Goal: Browse casually: Explore the website without a specific task or goal

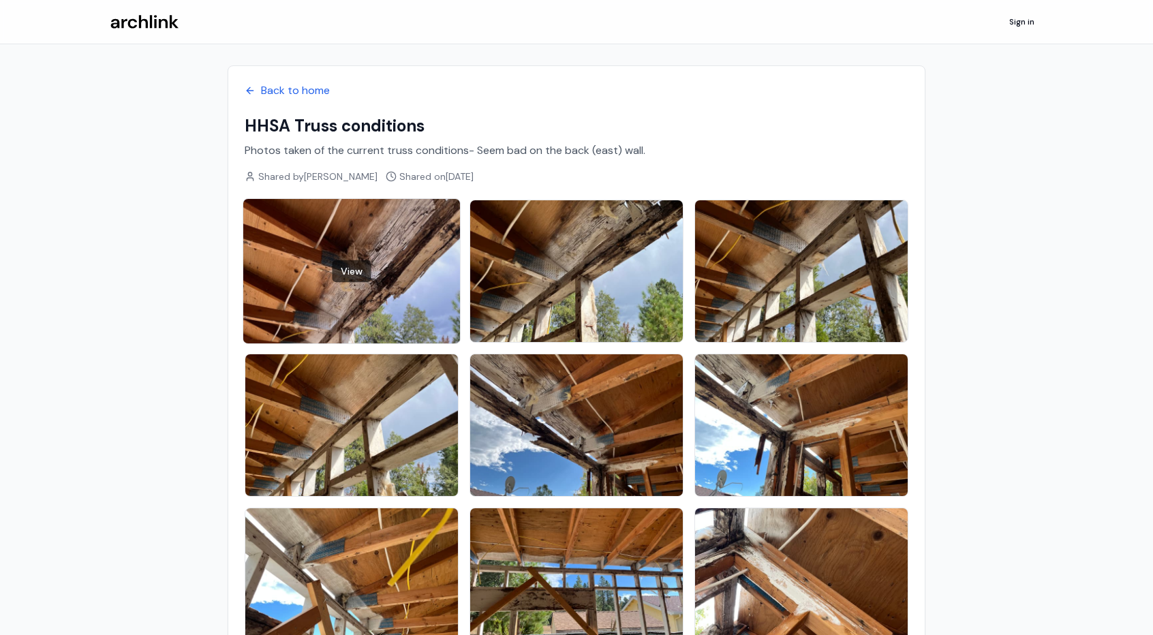
click at [334, 292] on div "View" at bounding box center [351, 271] width 217 height 144
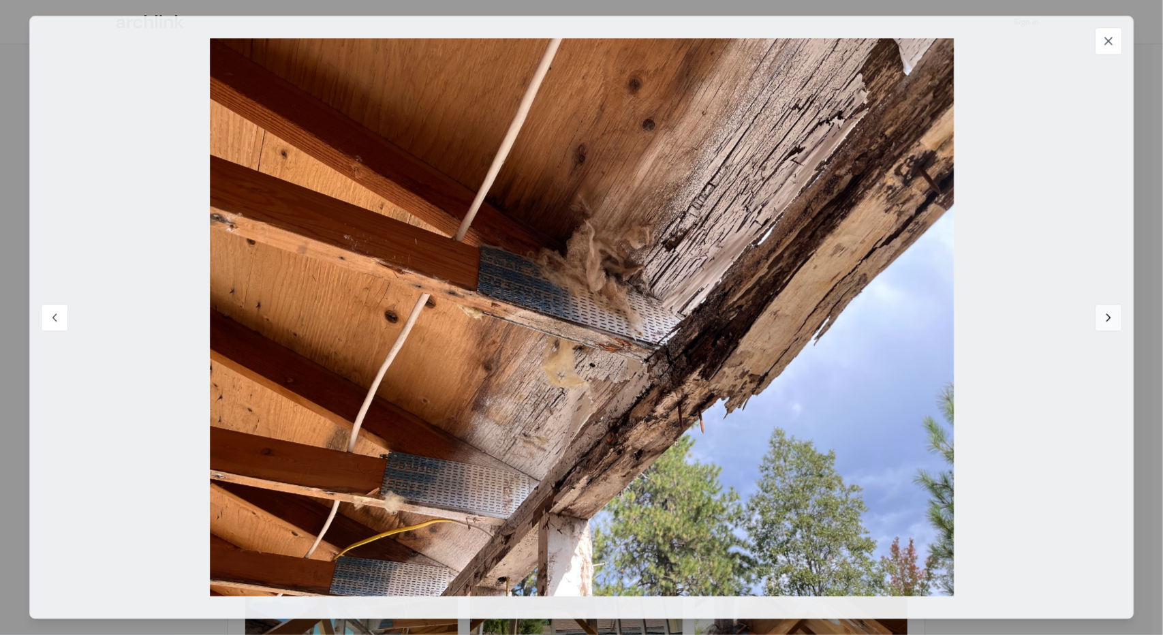
click at [1107, 320] on icon at bounding box center [1109, 318] width 14 height 14
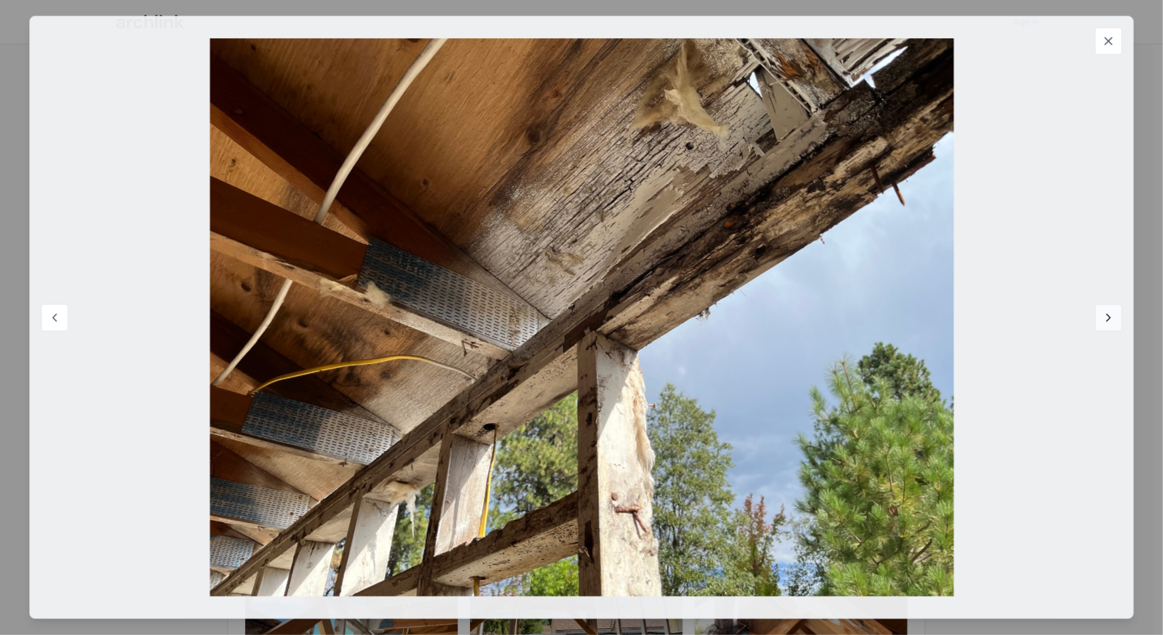
click at [1104, 316] on icon at bounding box center [1109, 318] width 14 height 14
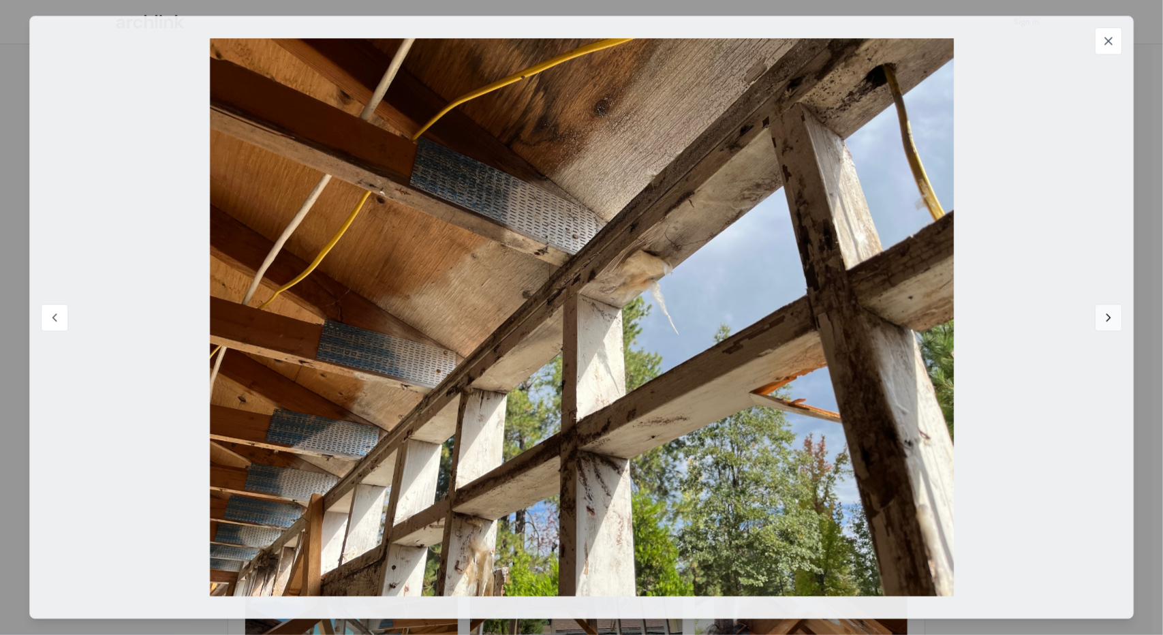
click at [1106, 317] on icon at bounding box center [1109, 318] width 14 height 14
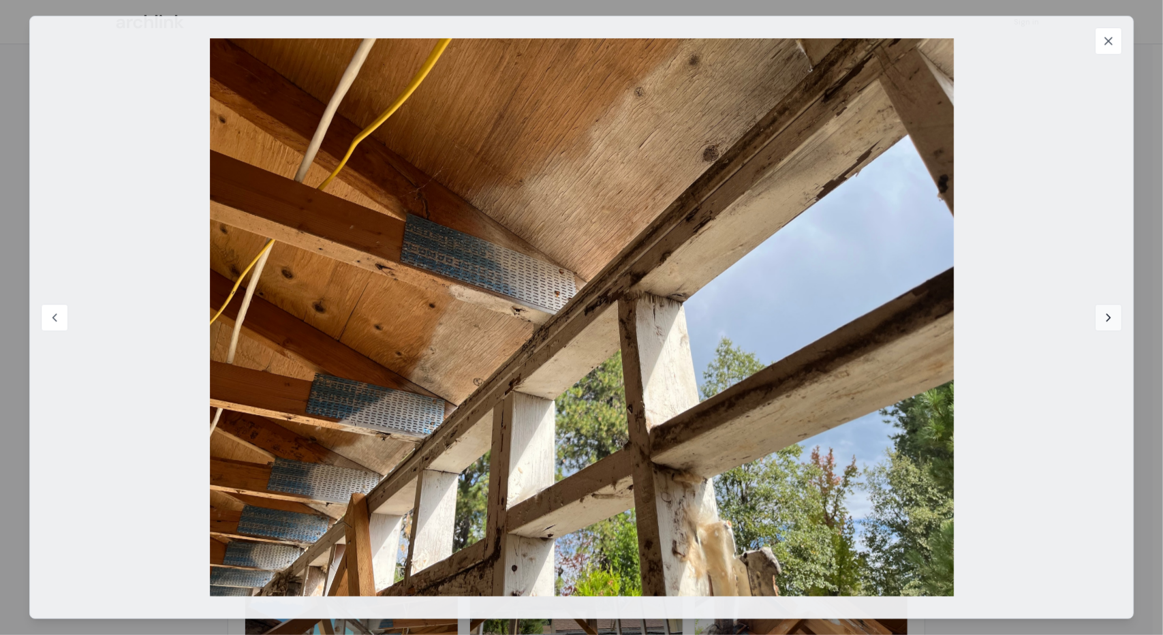
click at [1106, 317] on icon at bounding box center [1109, 318] width 14 height 14
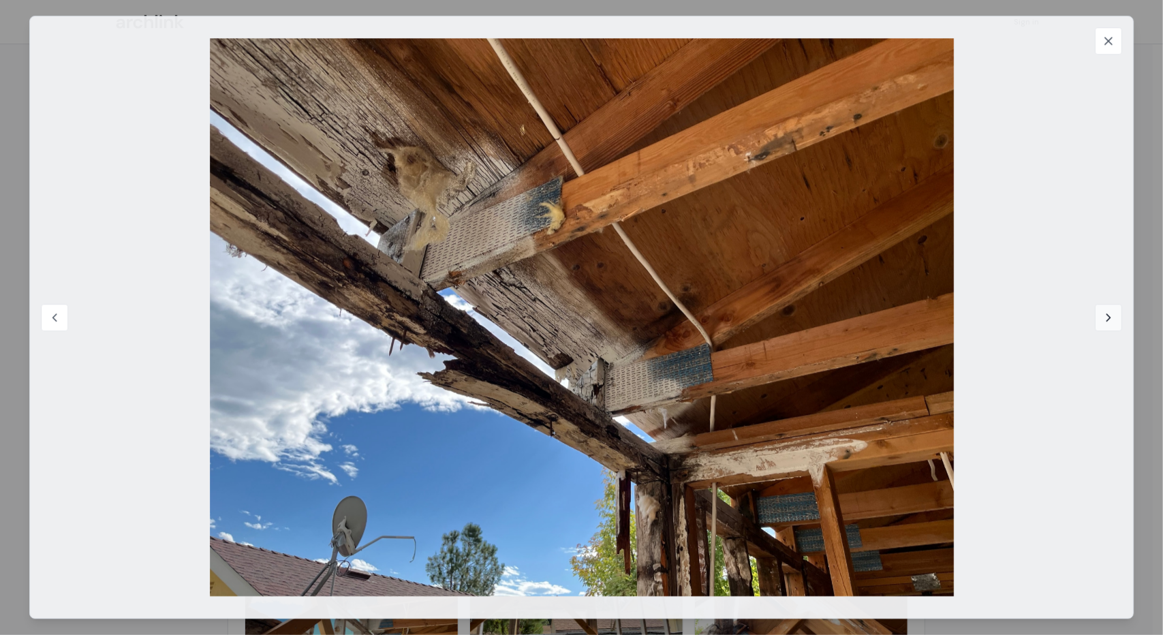
click at [1111, 316] on icon at bounding box center [1109, 318] width 14 height 14
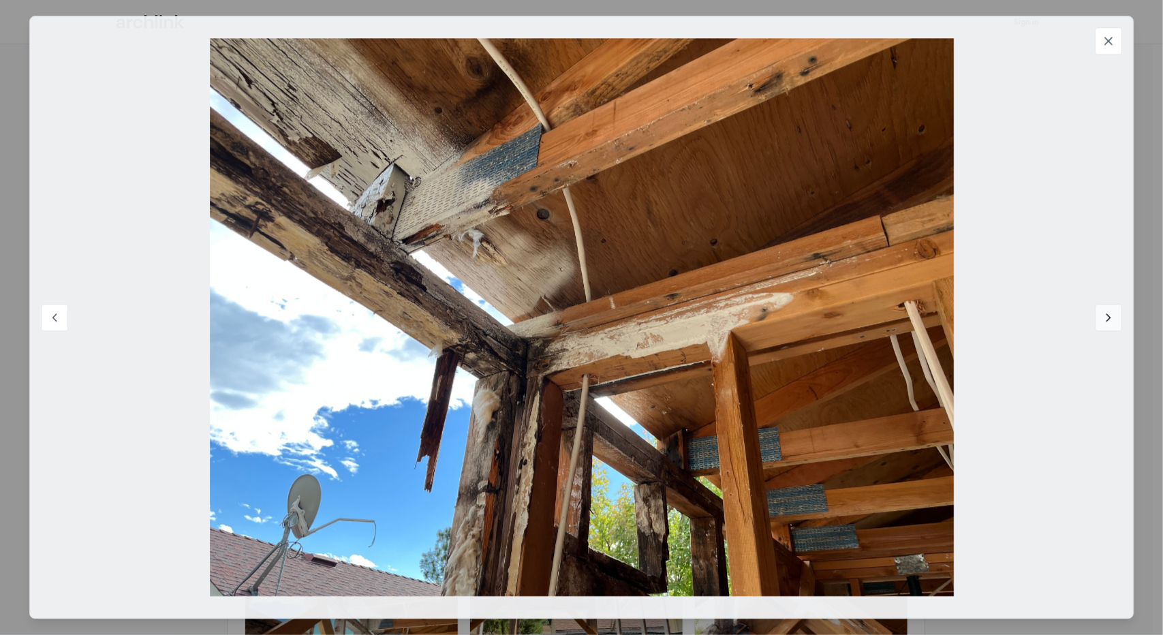
click at [1108, 311] on icon at bounding box center [1109, 318] width 14 height 14
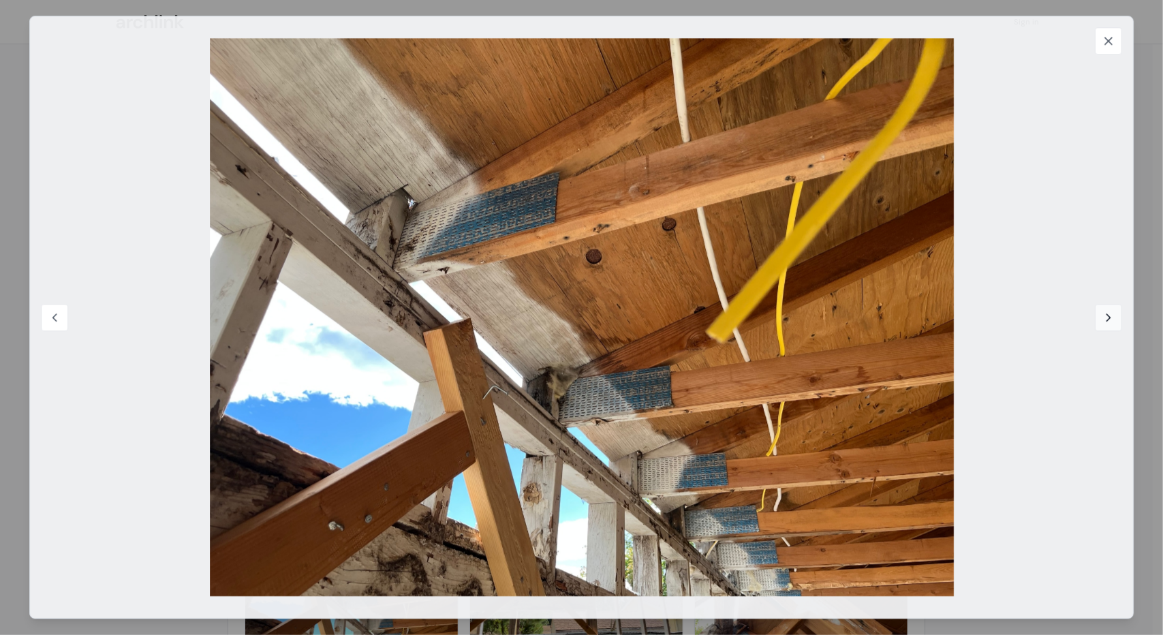
click at [1106, 320] on icon at bounding box center [1109, 318] width 14 height 14
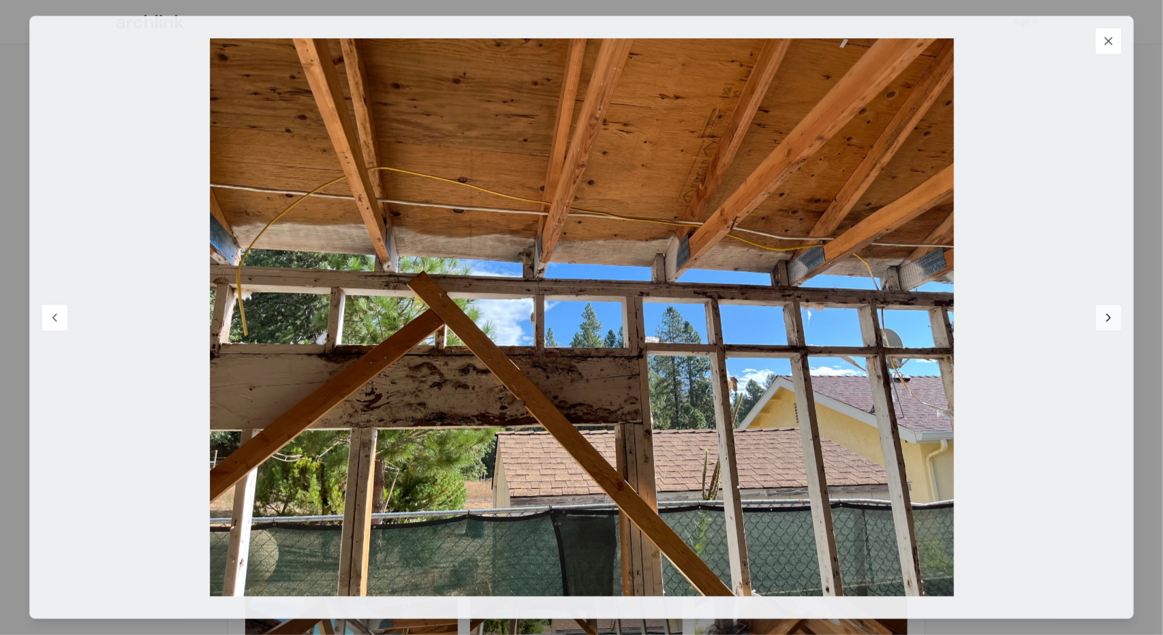
click at [1105, 313] on icon at bounding box center [1109, 318] width 14 height 14
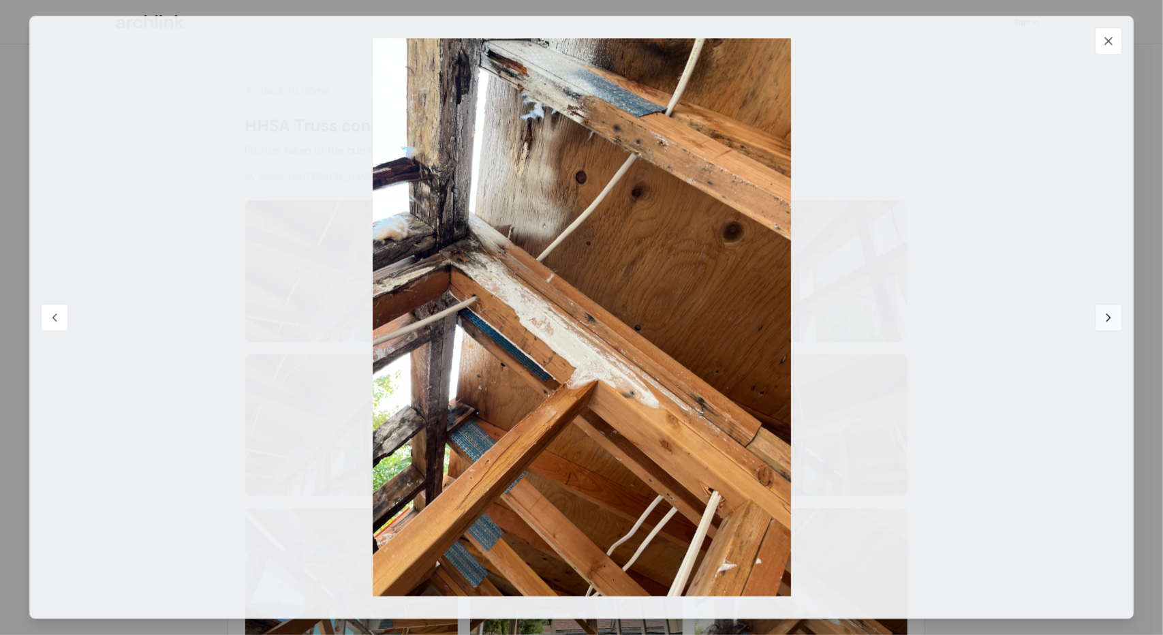
click at [1105, 313] on icon at bounding box center [1109, 318] width 14 height 14
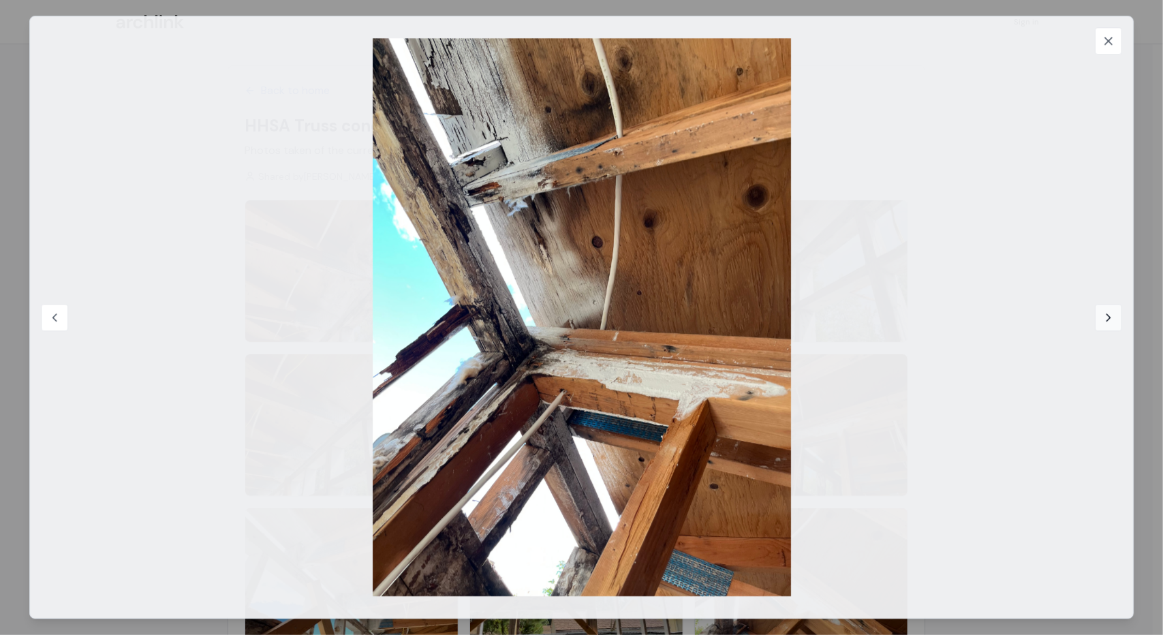
click at [1108, 313] on icon at bounding box center [1109, 318] width 14 height 14
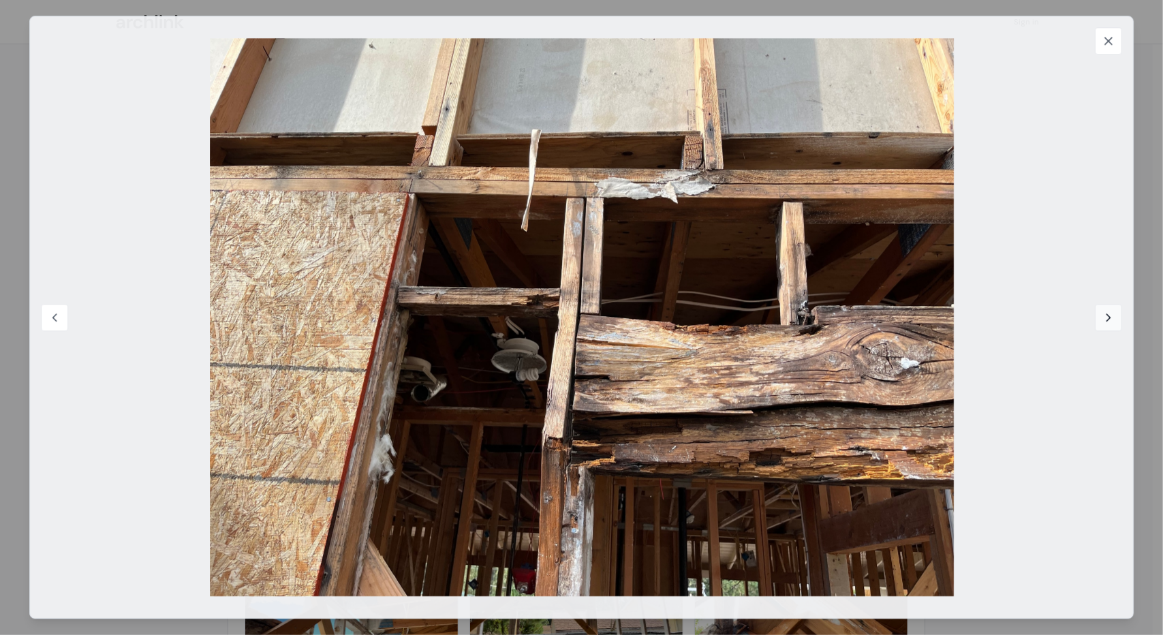
click at [1106, 319] on icon at bounding box center [1109, 318] width 14 height 14
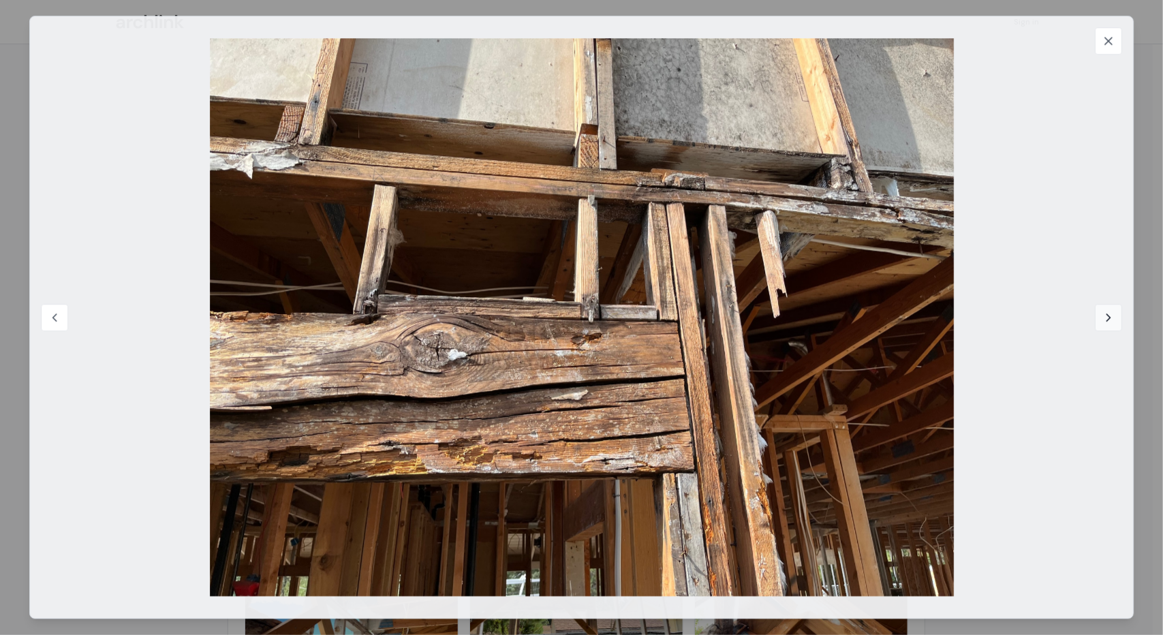
click at [1106, 318] on icon at bounding box center [1109, 318] width 14 height 14
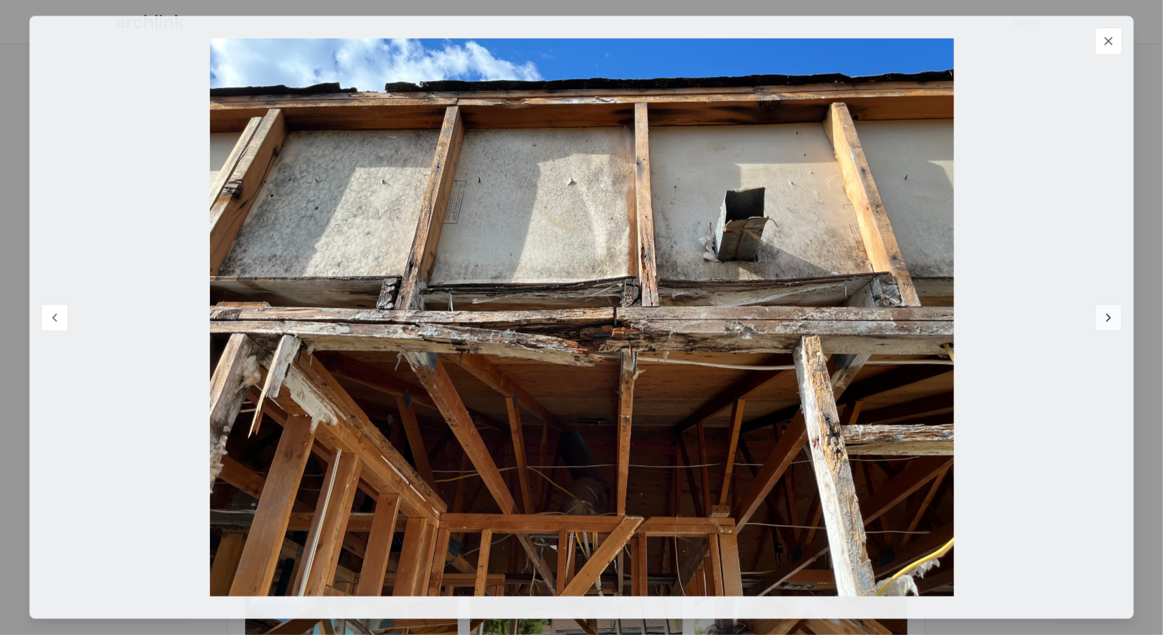
click at [1107, 315] on icon at bounding box center [1109, 318] width 14 height 14
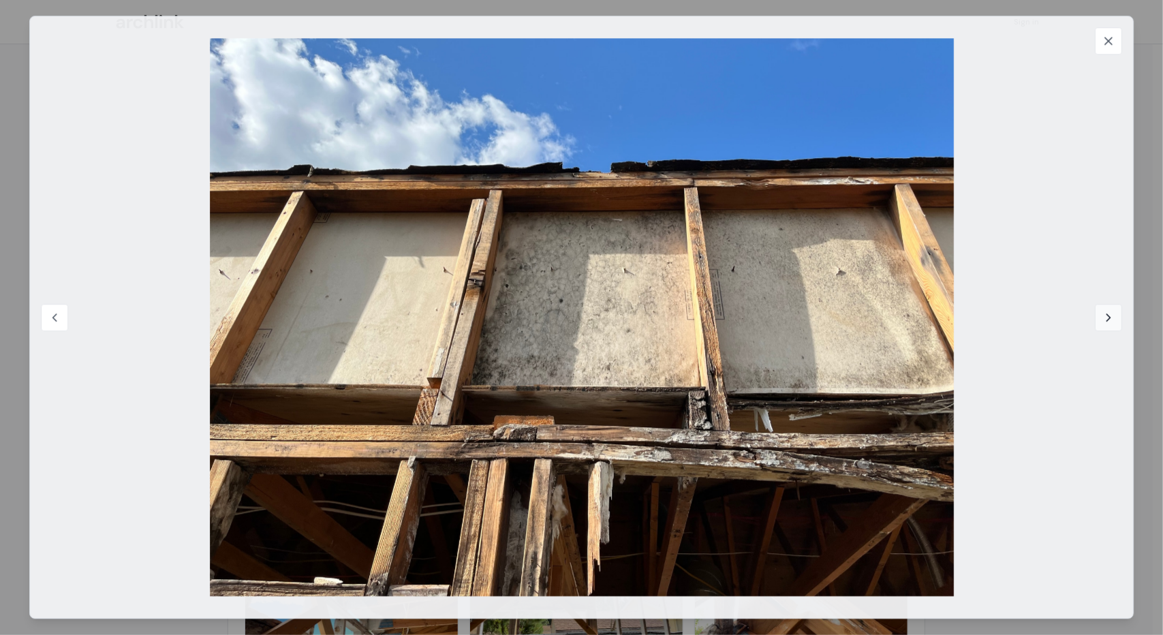
click at [1109, 315] on icon at bounding box center [1108, 317] width 3 height 7
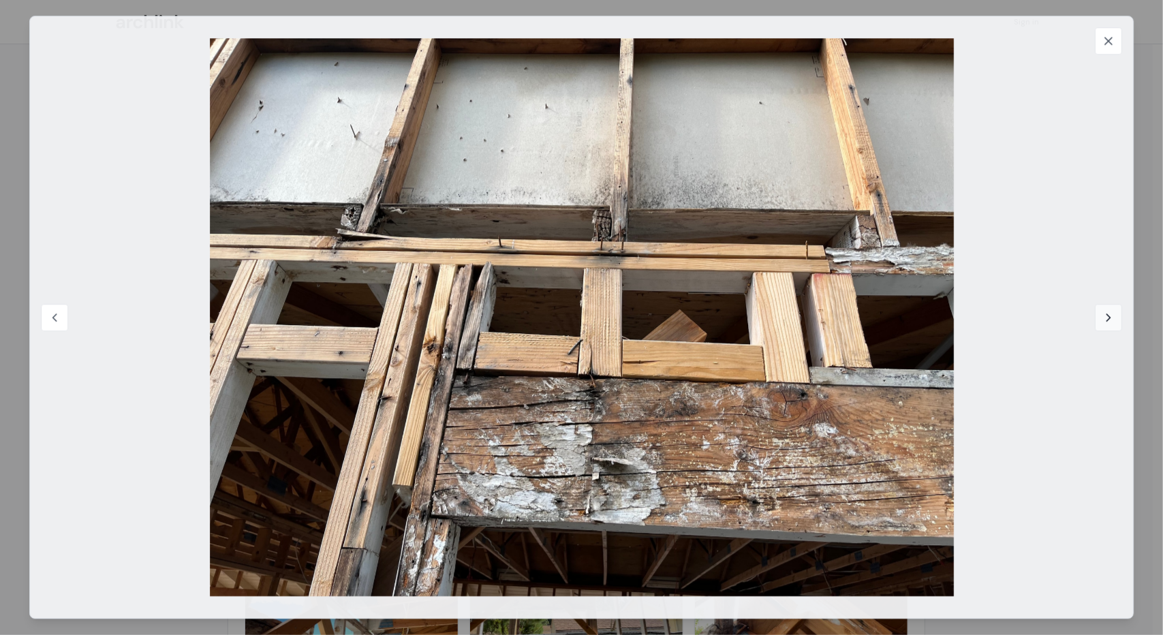
click at [1109, 315] on icon at bounding box center [1109, 318] width 14 height 14
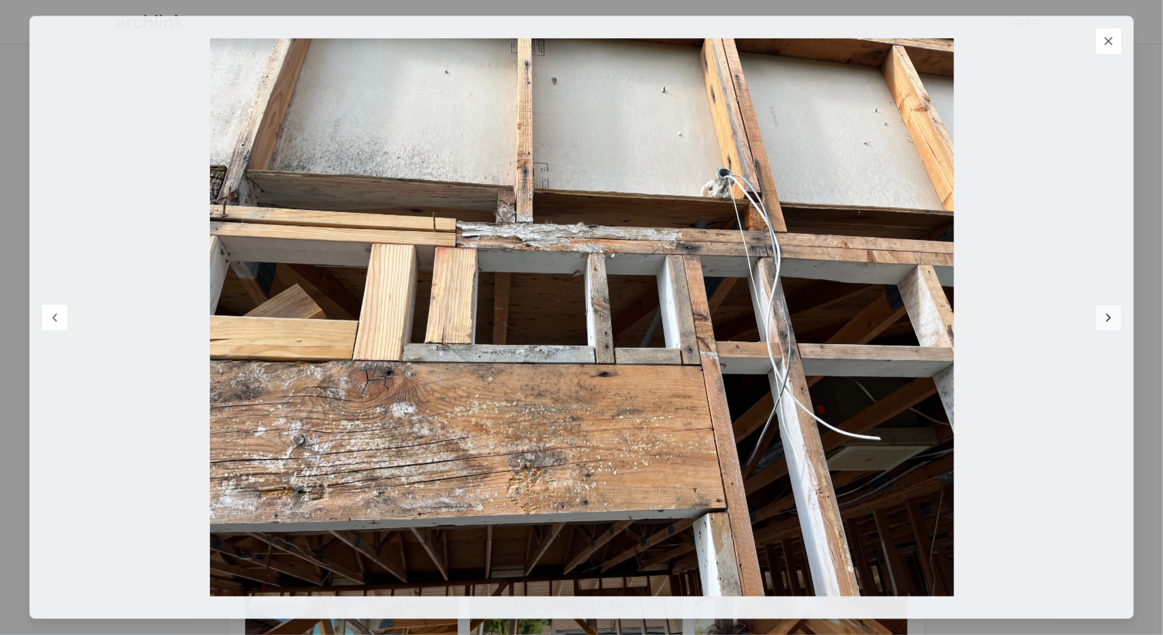
click at [1109, 321] on icon at bounding box center [1109, 318] width 14 height 14
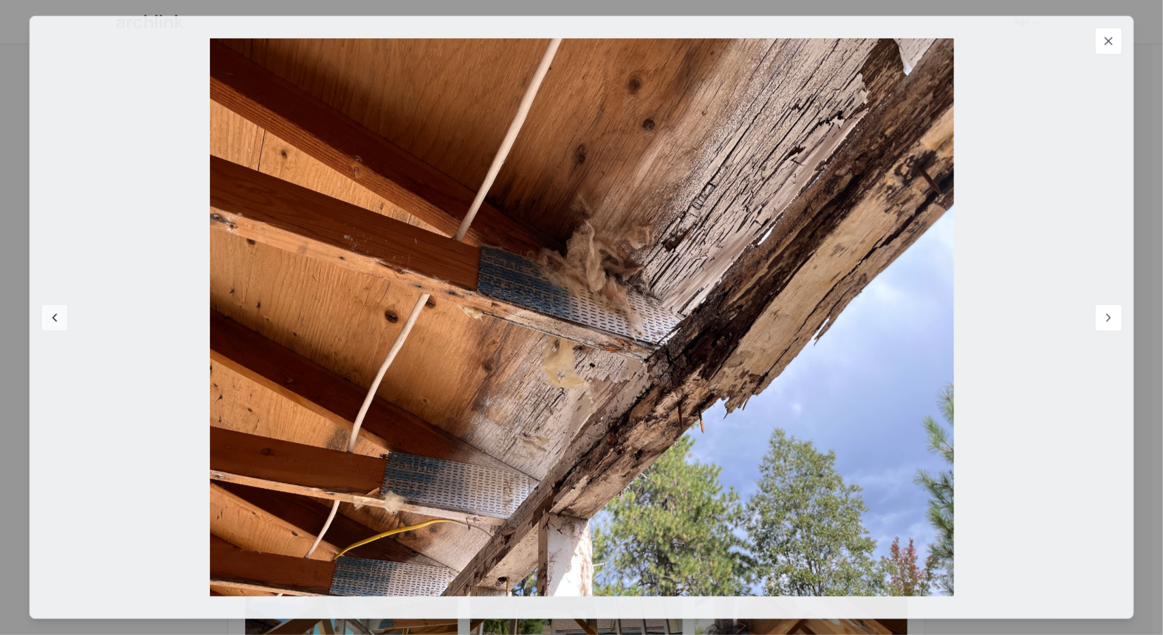
click at [55, 317] on icon at bounding box center [55, 318] width 14 height 14
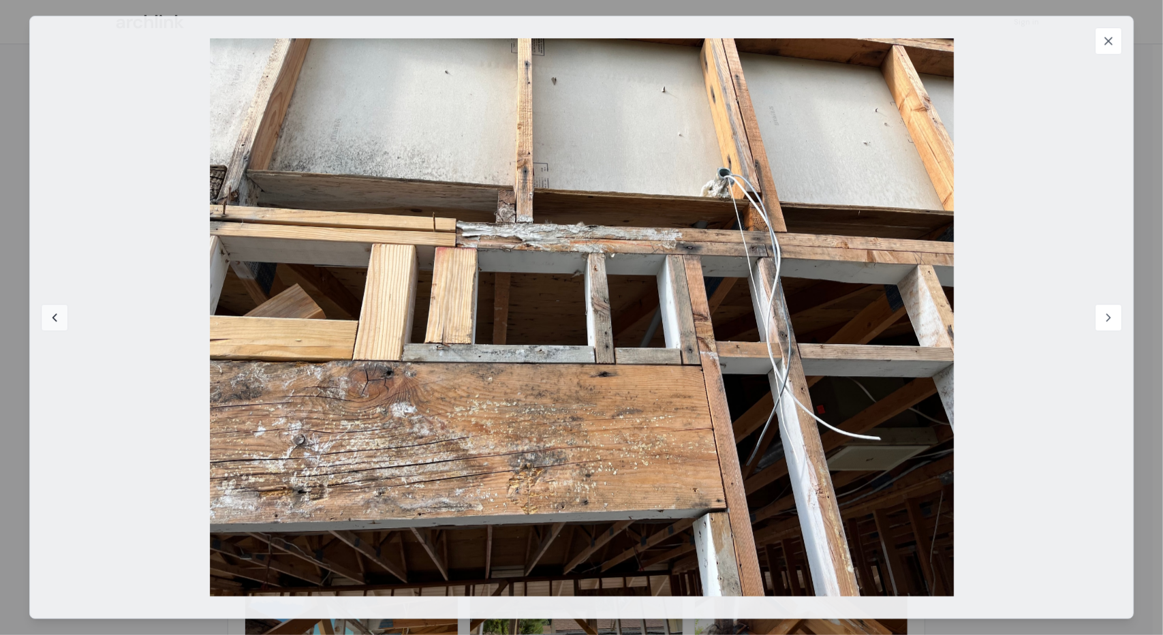
click at [55, 317] on icon at bounding box center [55, 318] width 14 height 14
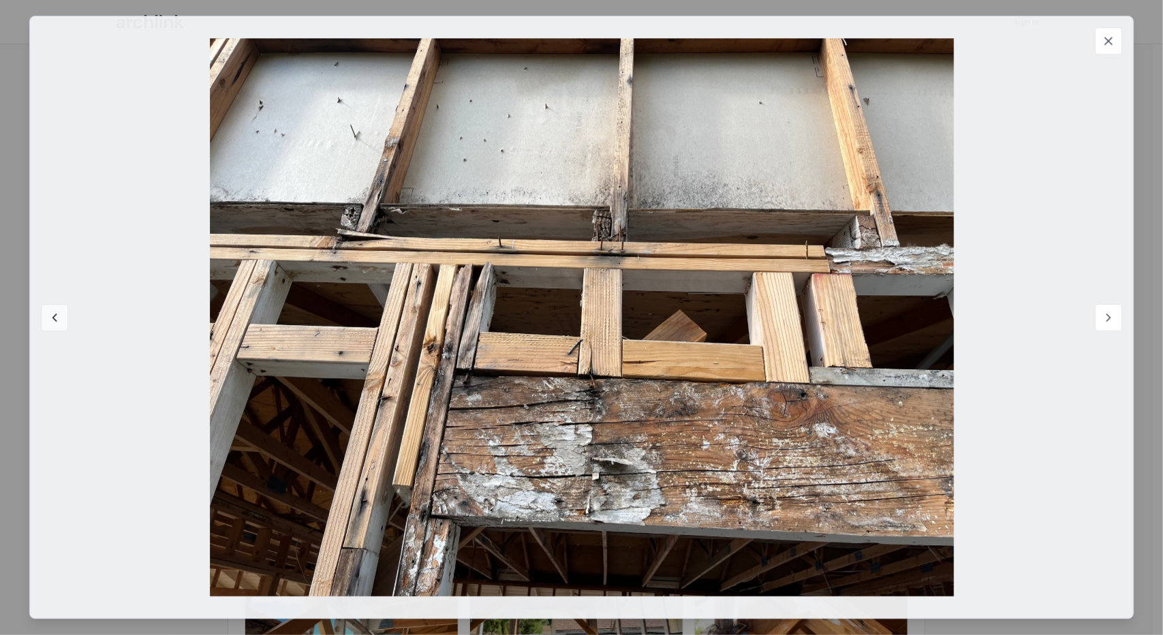
click at [55, 317] on icon at bounding box center [55, 318] width 14 height 14
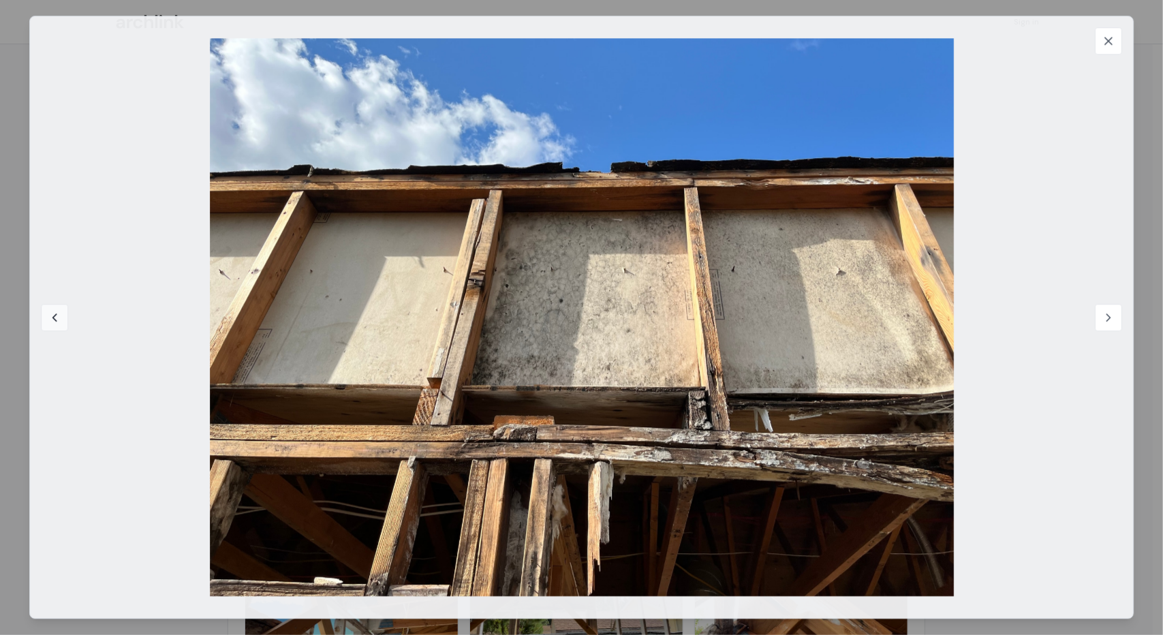
click at [55, 317] on icon at bounding box center [55, 318] width 14 height 14
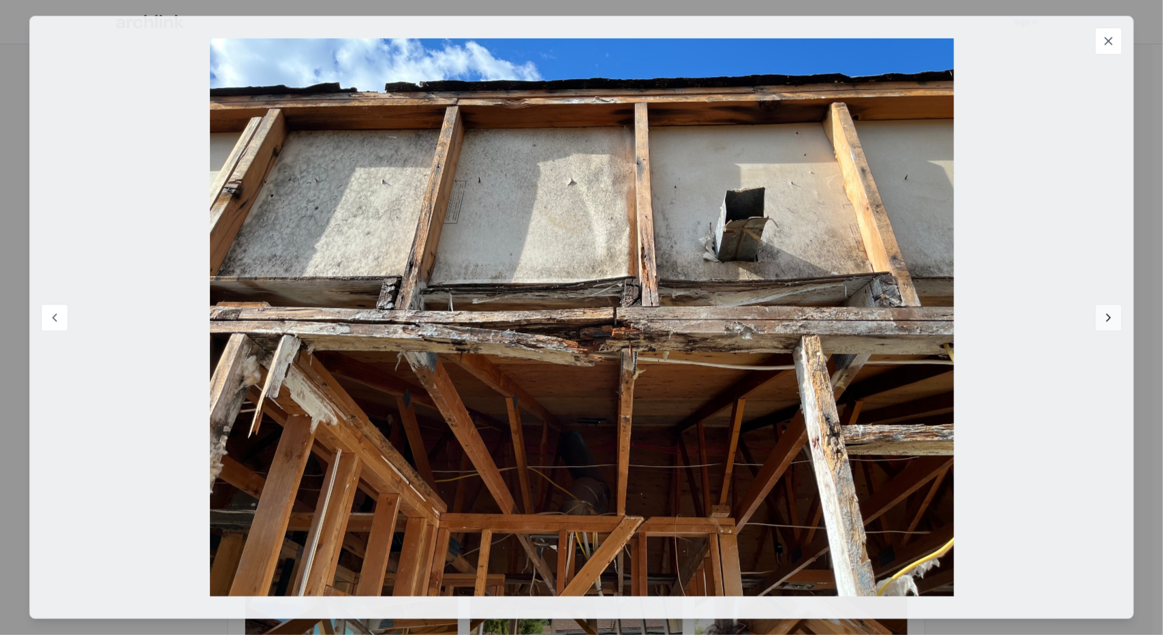
click at [1107, 316] on icon at bounding box center [1109, 318] width 14 height 14
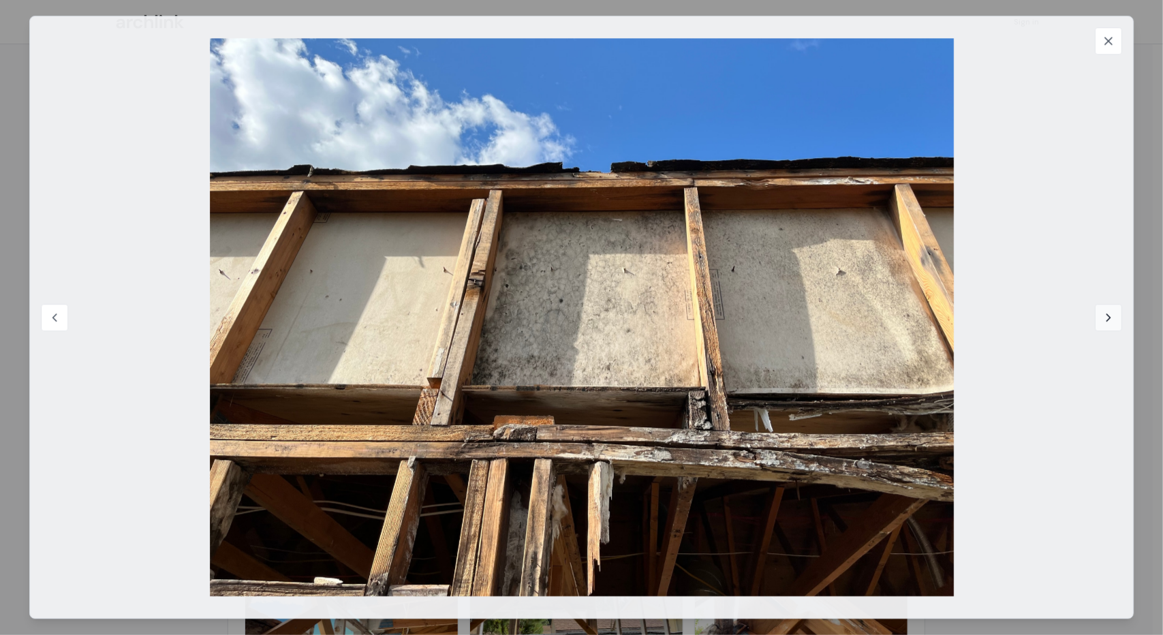
click at [1107, 318] on icon at bounding box center [1109, 318] width 14 height 14
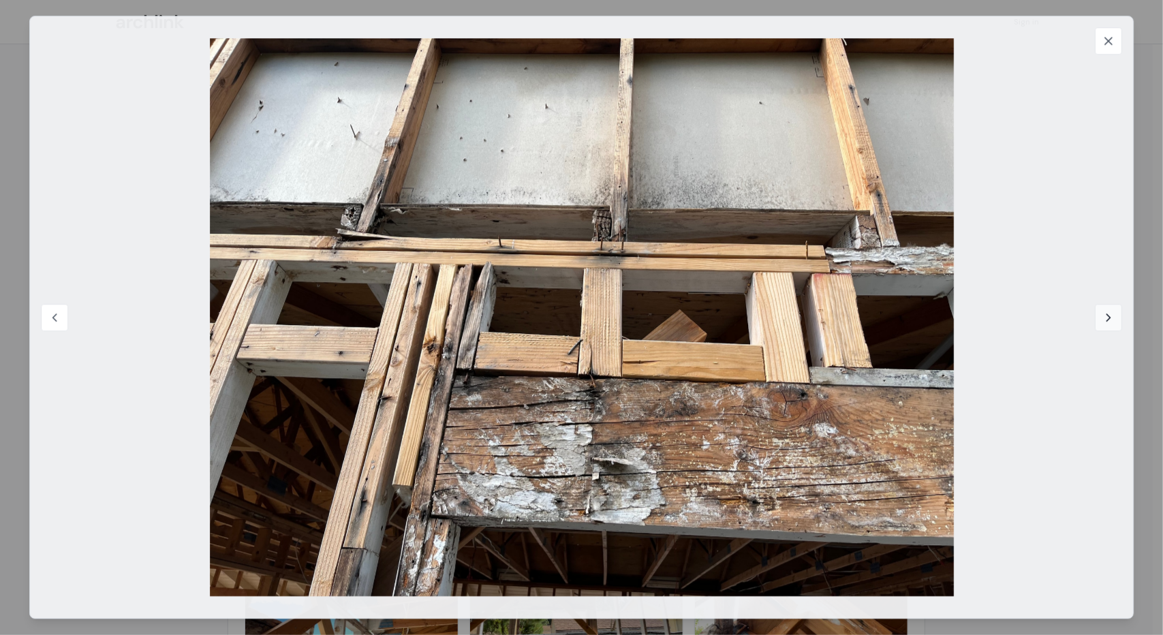
click at [1109, 317] on icon at bounding box center [1109, 318] width 14 height 14
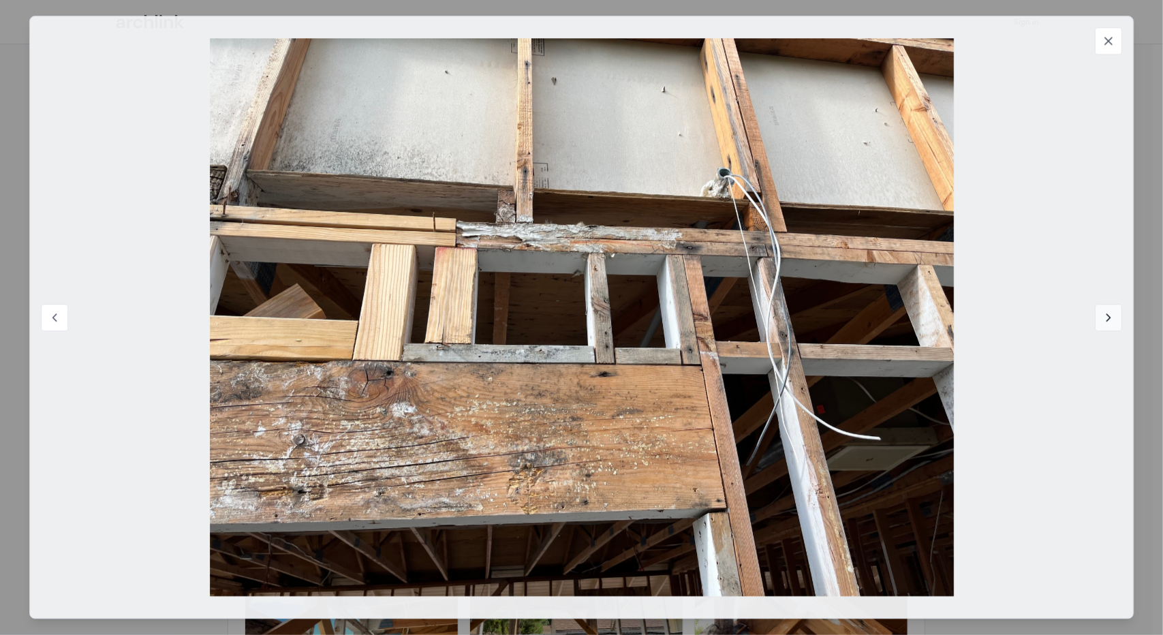
click at [1109, 317] on icon at bounding box center [1109, 318] width 14 height 14
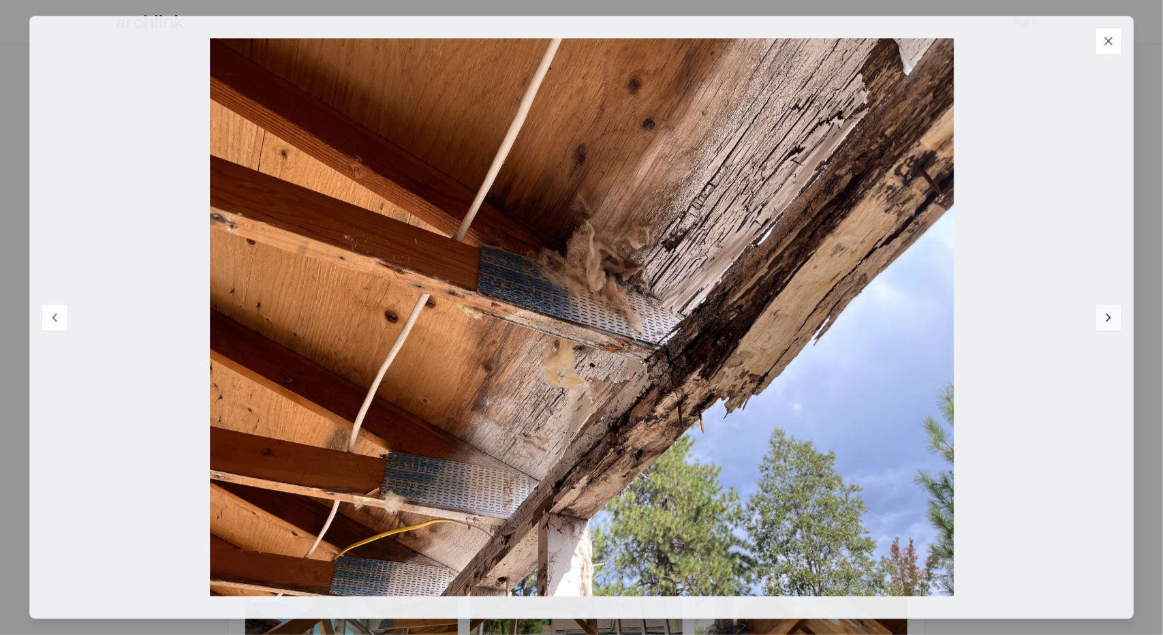
click at [1108, 315] on icon at bounding box center [1109, 318] width 14 height 14
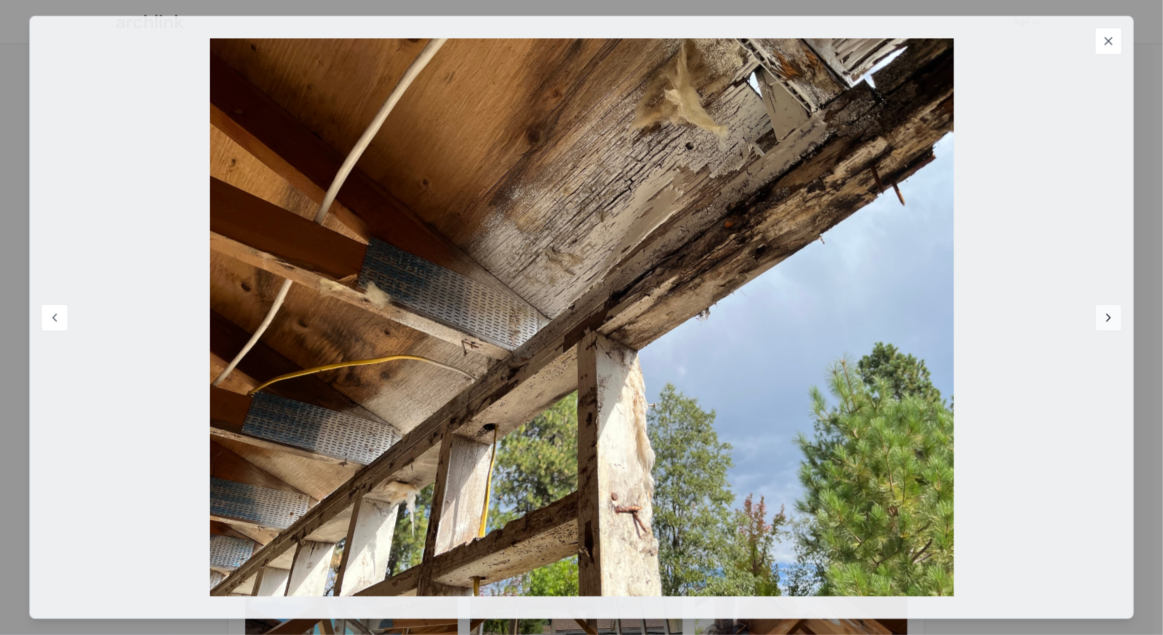
click at [1108, 316] on icon at bounding box center [1109, 318] width 14 height 14
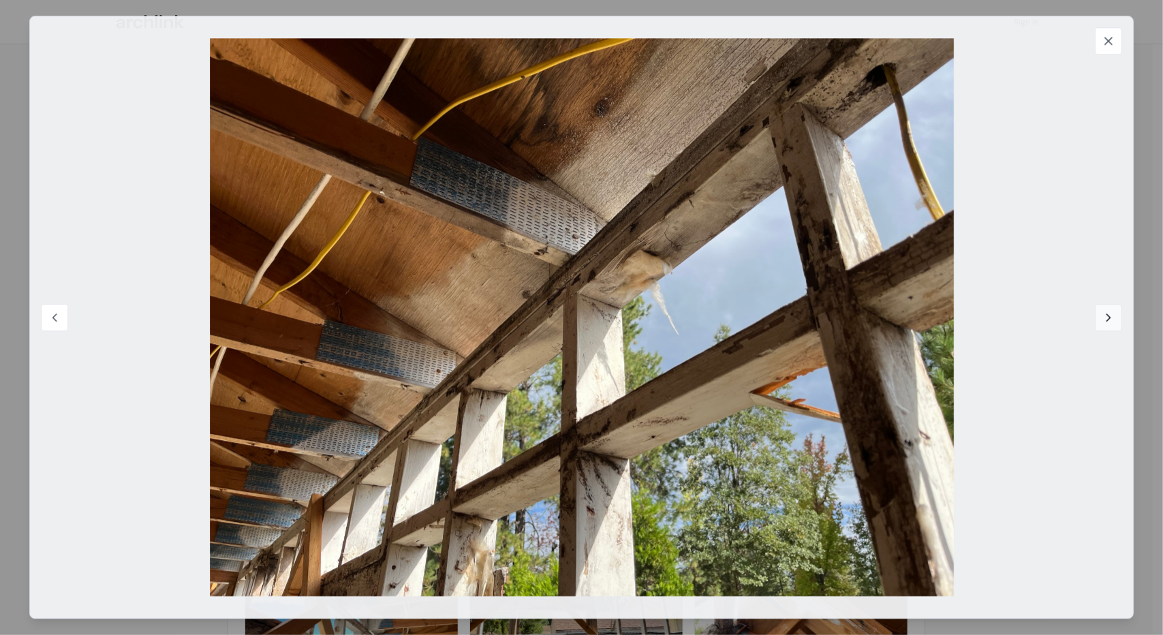
click at [1108, 317] on icon at bounding box center [1109, 318] width 14 height 14
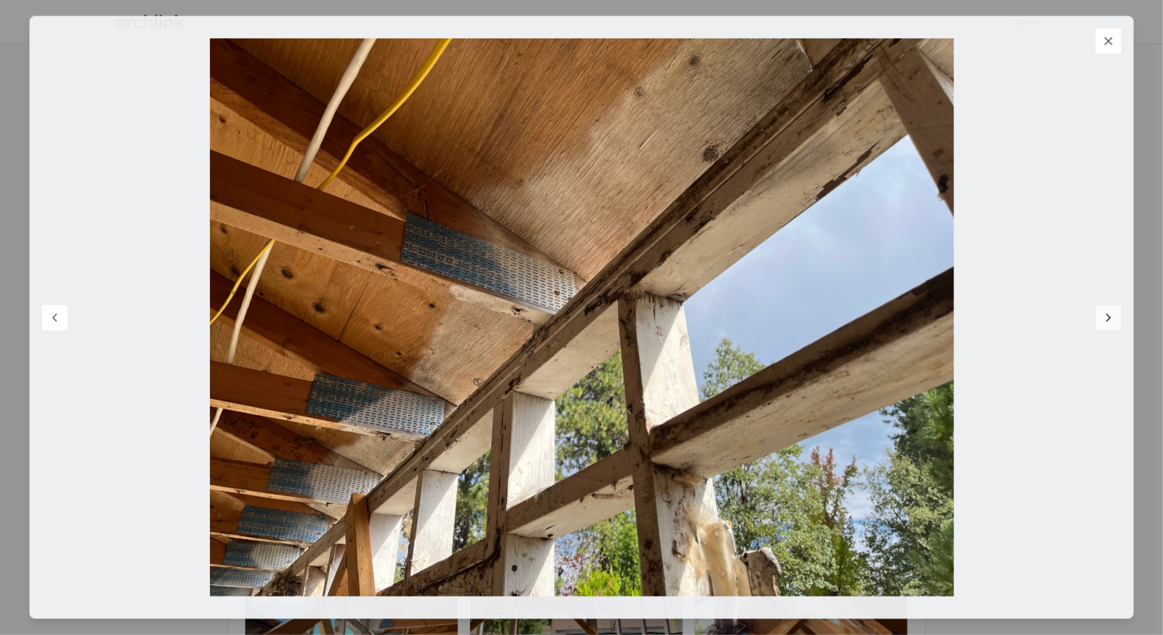
click at [1111, 315] on icon at bounding box center [1109, 318] width 14 height 14
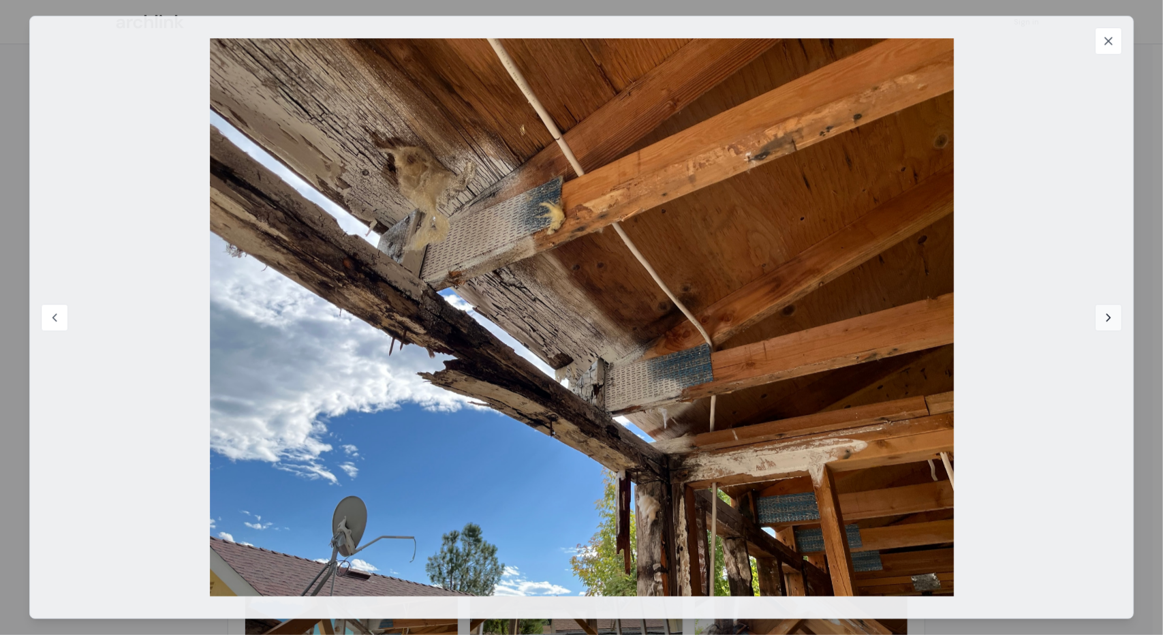
click at [1105, 320] on icon at bounding box center [1109, 318] width 14 height 14
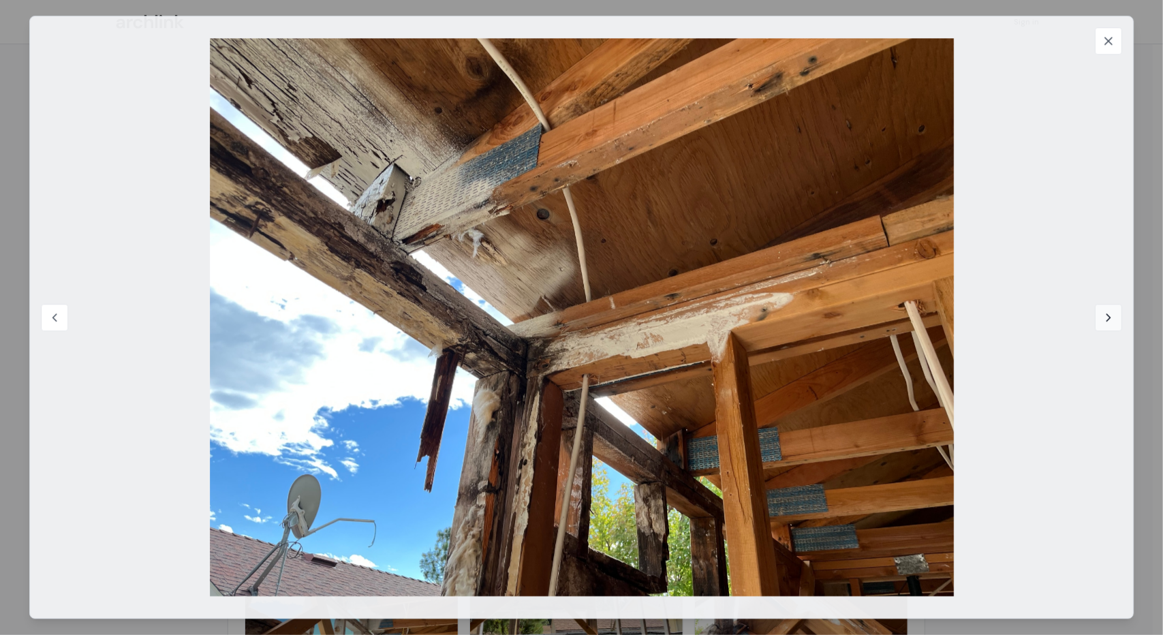
click at [1106, 314] on icon at bounding box center [1109, 318] width 14 height 14
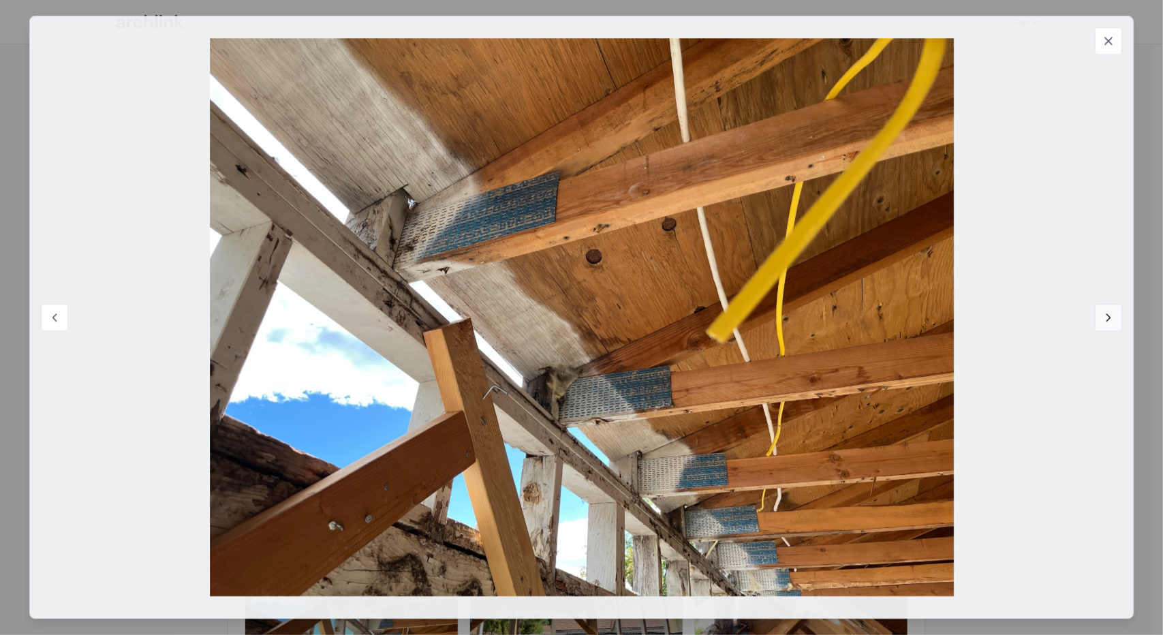
click at [1105, 316] on icon at bounding box center [1109, 318] width 14 height 14
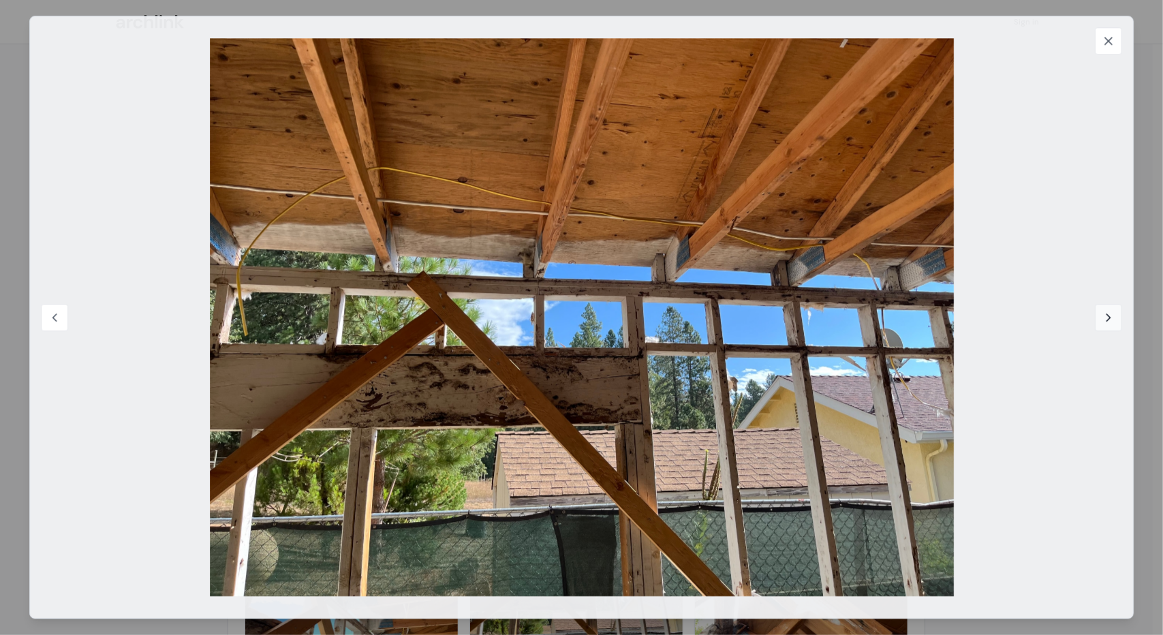
click at [1107, 316] on icon at bounding box center [1109, 318] width 14 height 14
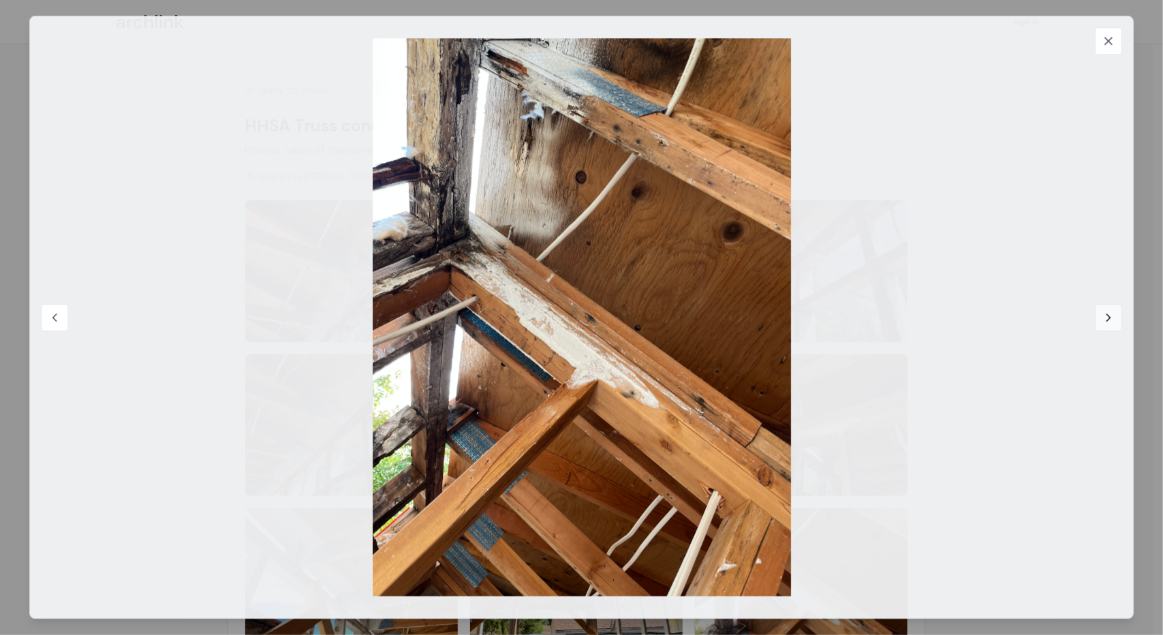
click at [1110, 316] on icon at bounding box center [1108, 317] width 3 height 7
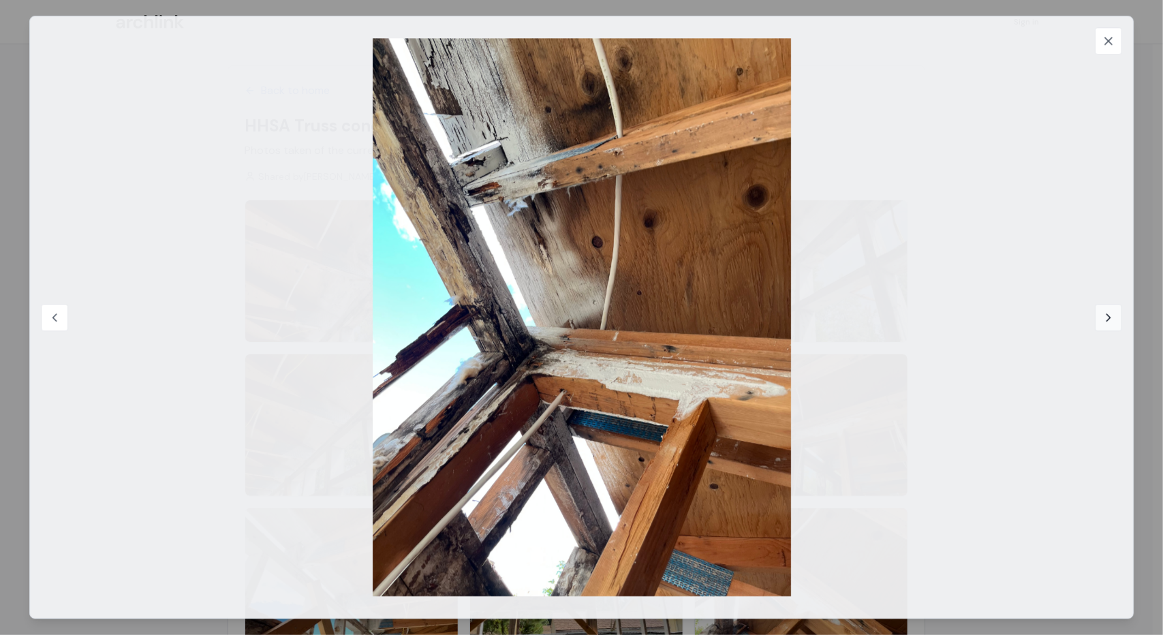
click at [1105, 315] on icon at bounding box center [1109, 318] width 14 height 14
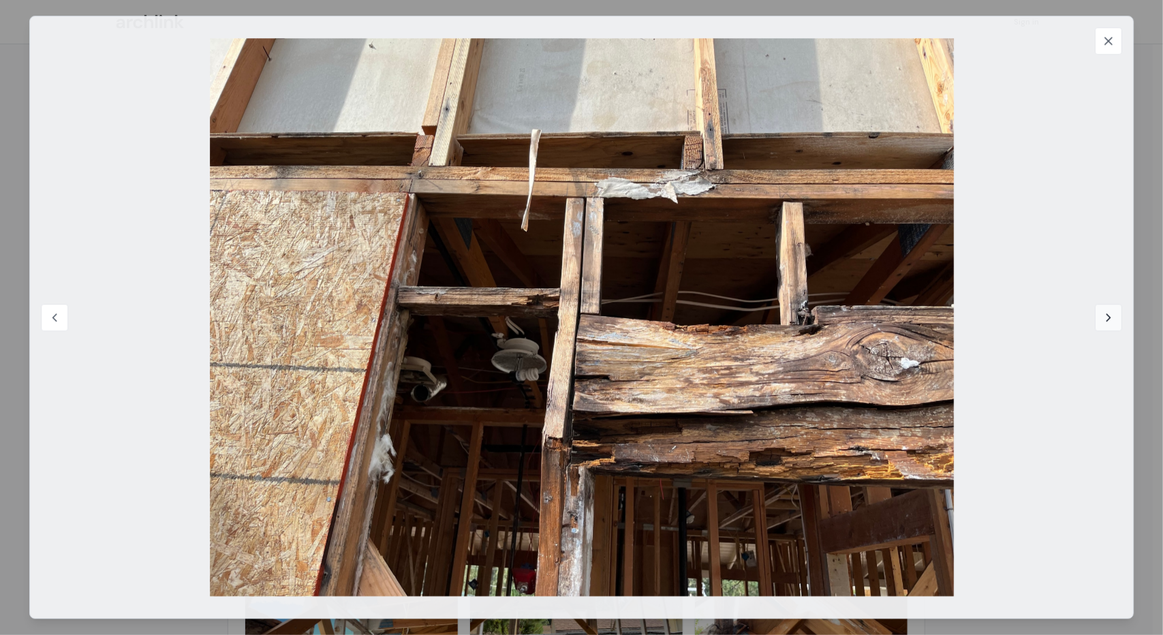
click at [1109, 317] on icon at bounding box center [1109, 318] width 14 height 14
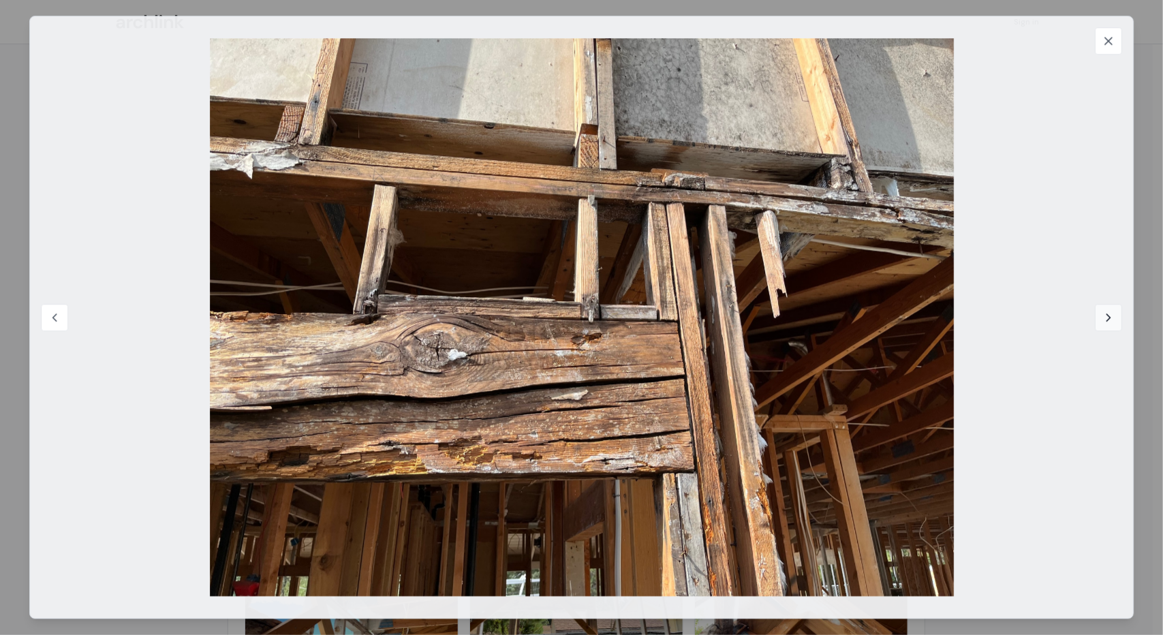
click at [1105, 321] on icon at bounding box center [1109, 318] width 14 height 14
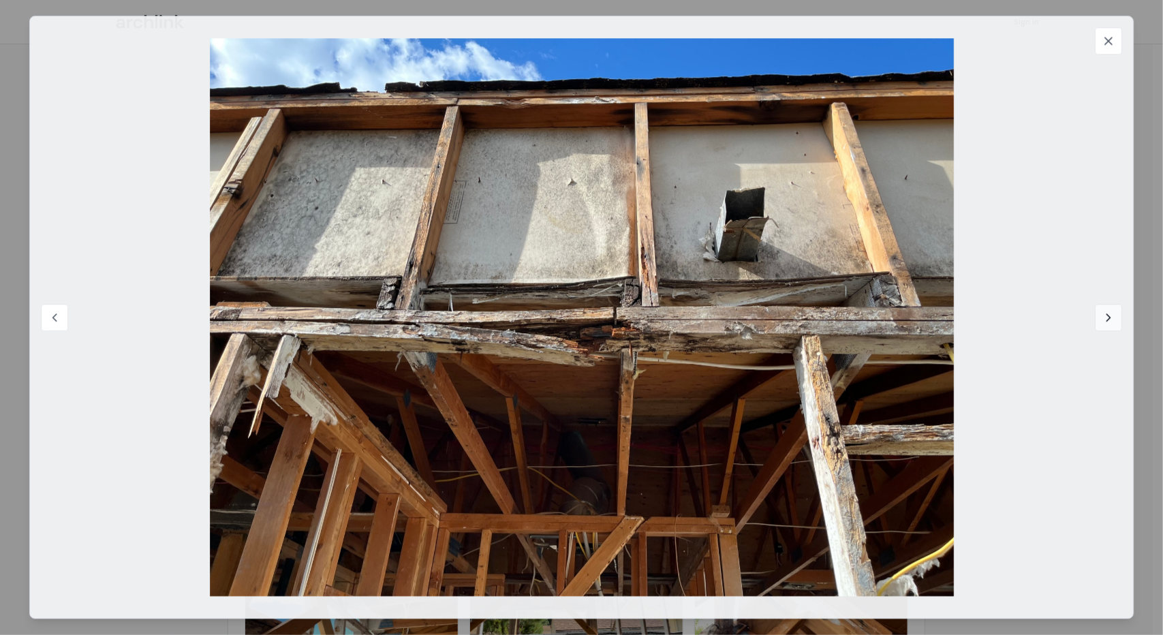
click at [1106, 317] on icon at bounding box center [1109, 318] width 14 height 14
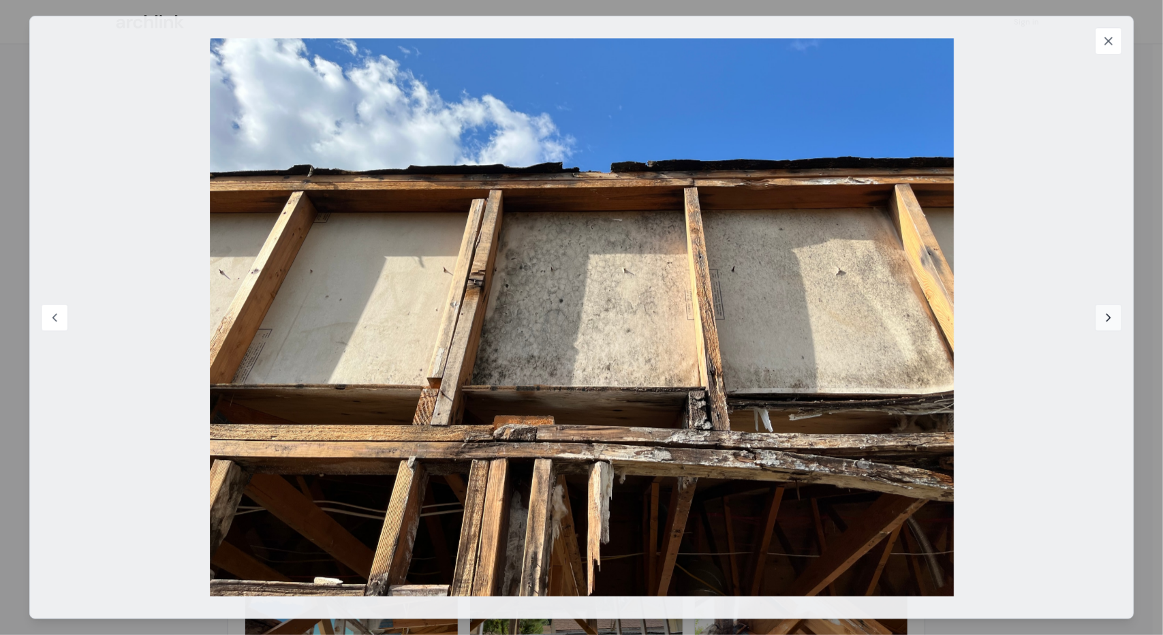
click at [1108, 313] on icon at bounding box center [1109, 318] width 14 height 14
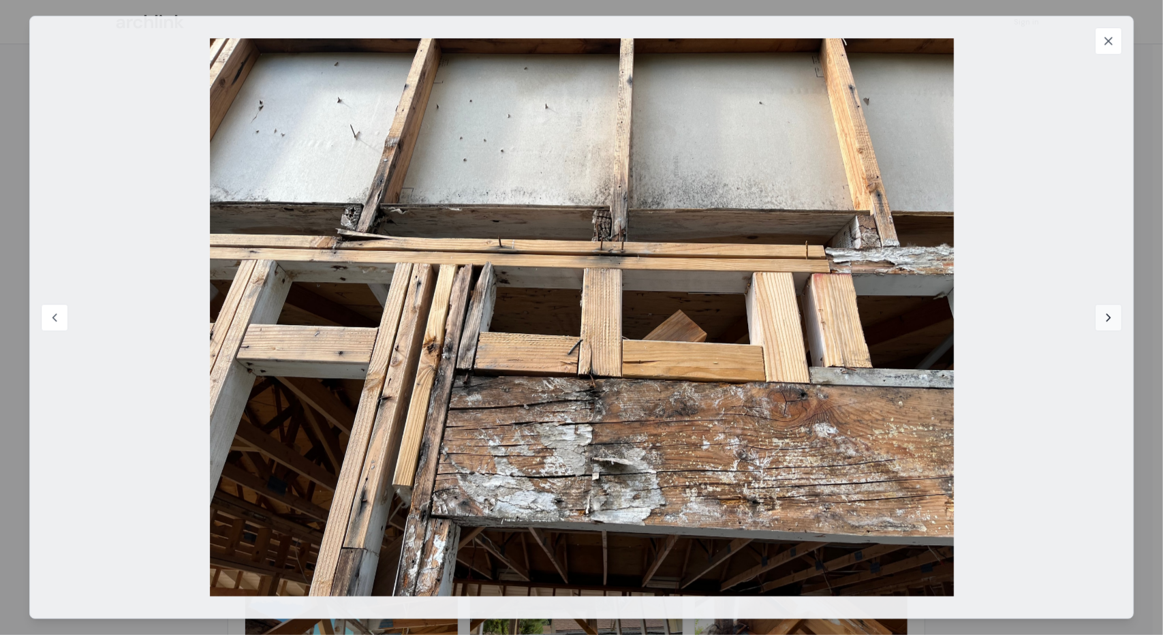
click at [1106, 313] on icon at bounding box center [1109, 318] width 14 height 14
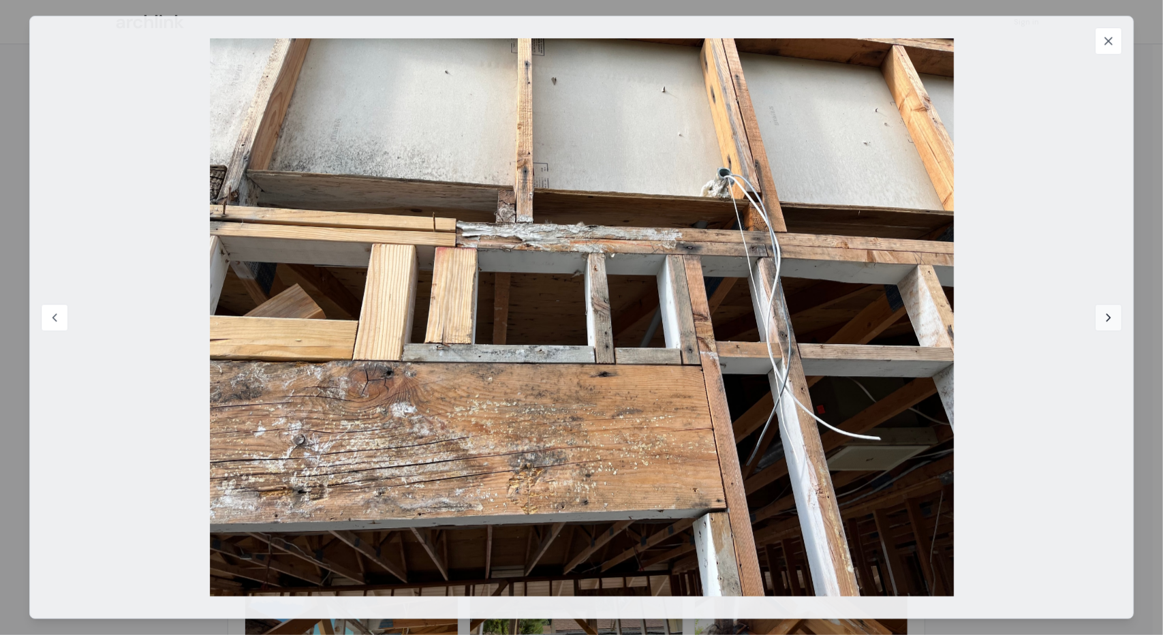
click at [1106, 318] on icon at bounding box center [1109, 318] width 14 height 14
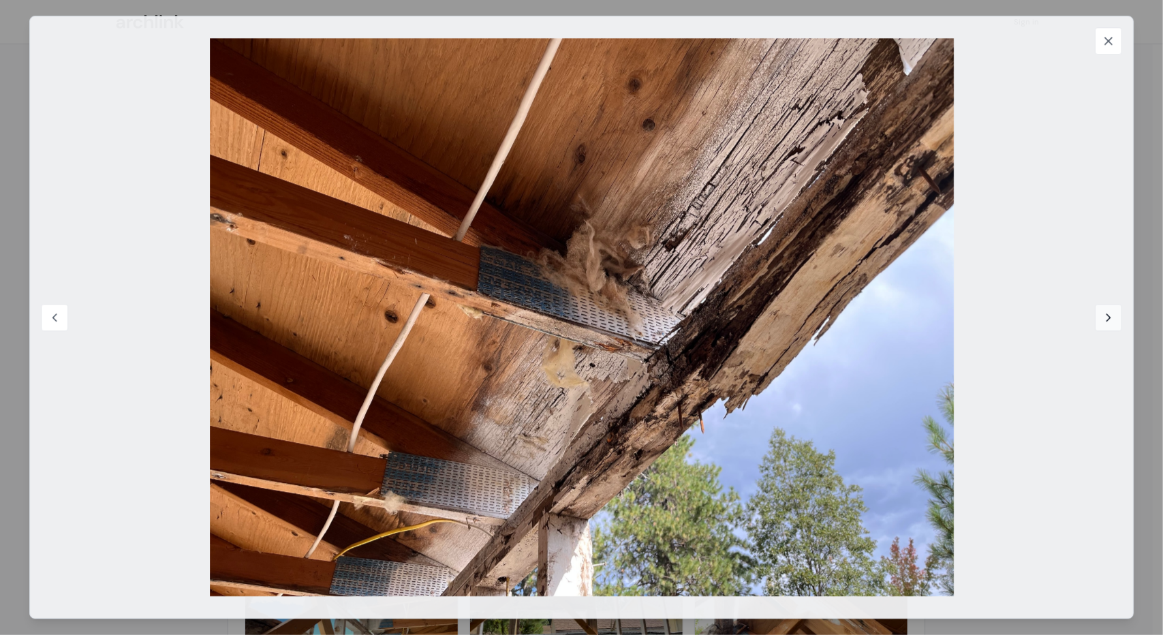
click at [1112, 318] on icon at bounding box center [1109, 318] width 14 height 14
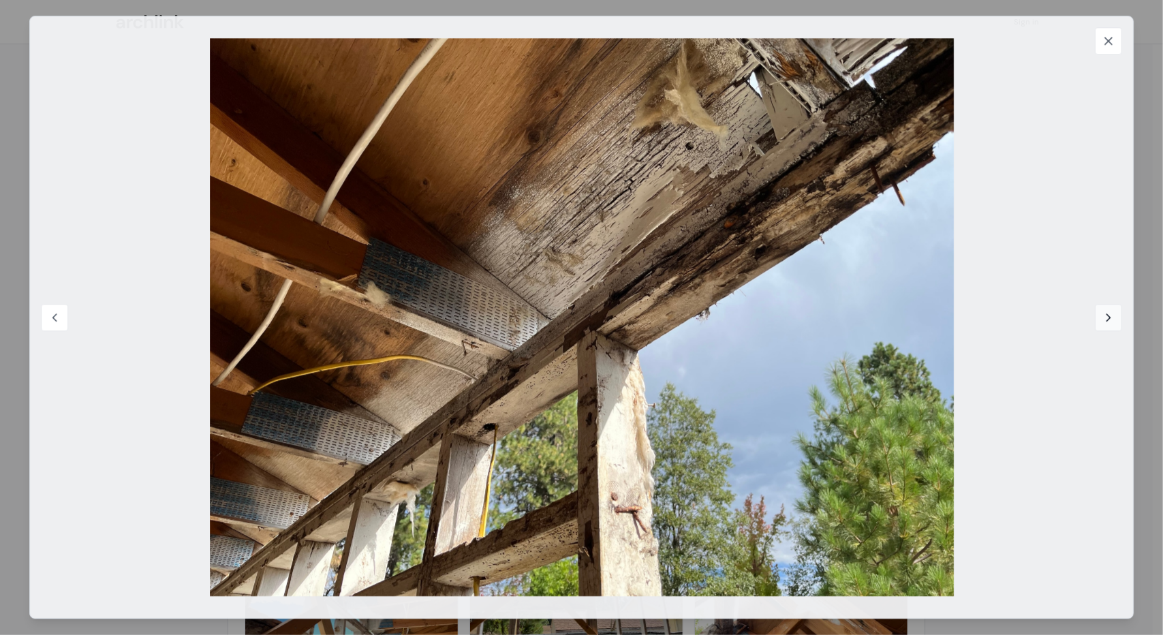
click at [1105, 313] on icon at bounding box center [1109, 318] width 14 height 14
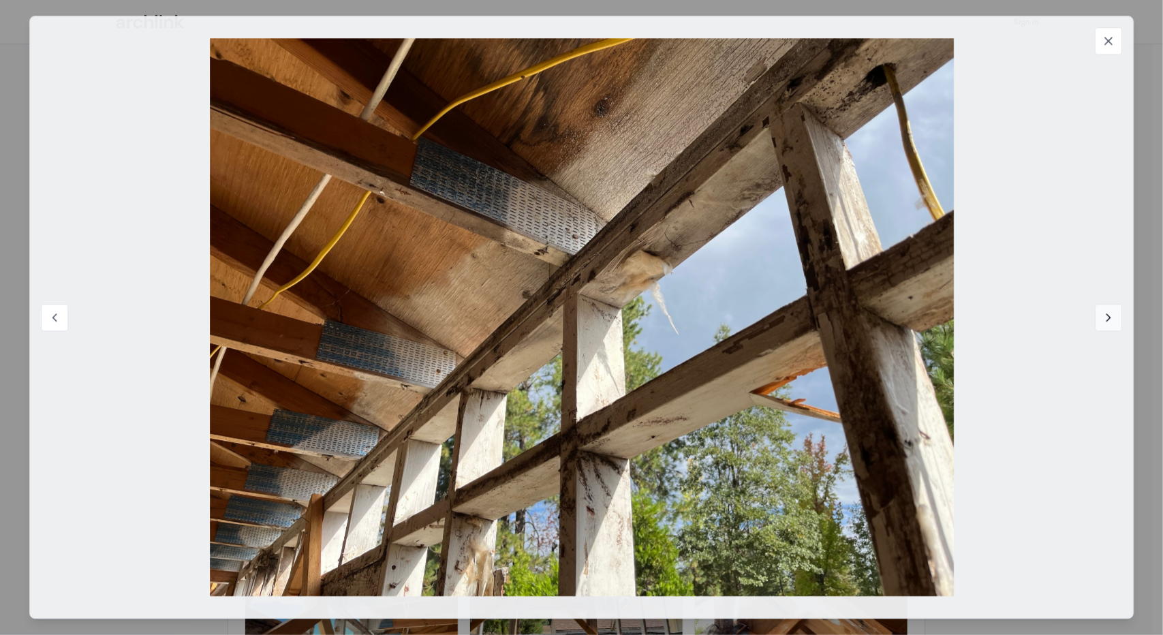
click at [1104, 316] on icon at bounding box center [1109, 318] width 14 height 14
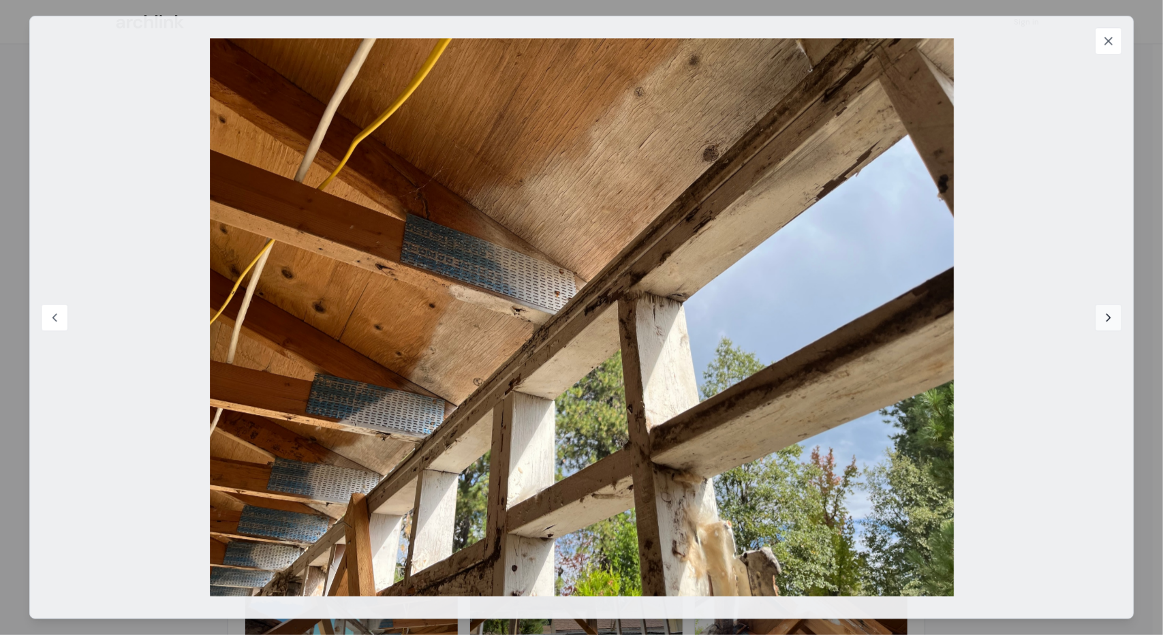
click at [1104, 316] on icon at bounding box center [1109, 318] width 14 height 14
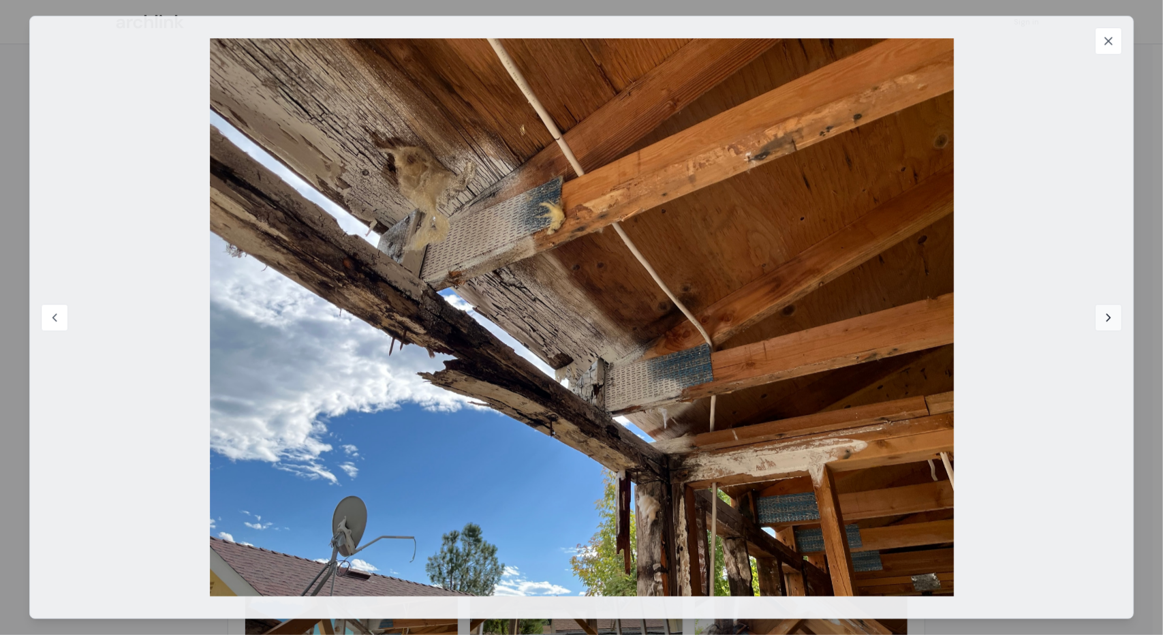
click at [1104, 316] on icon at bounding box center [1109, 318] width 14 height 14
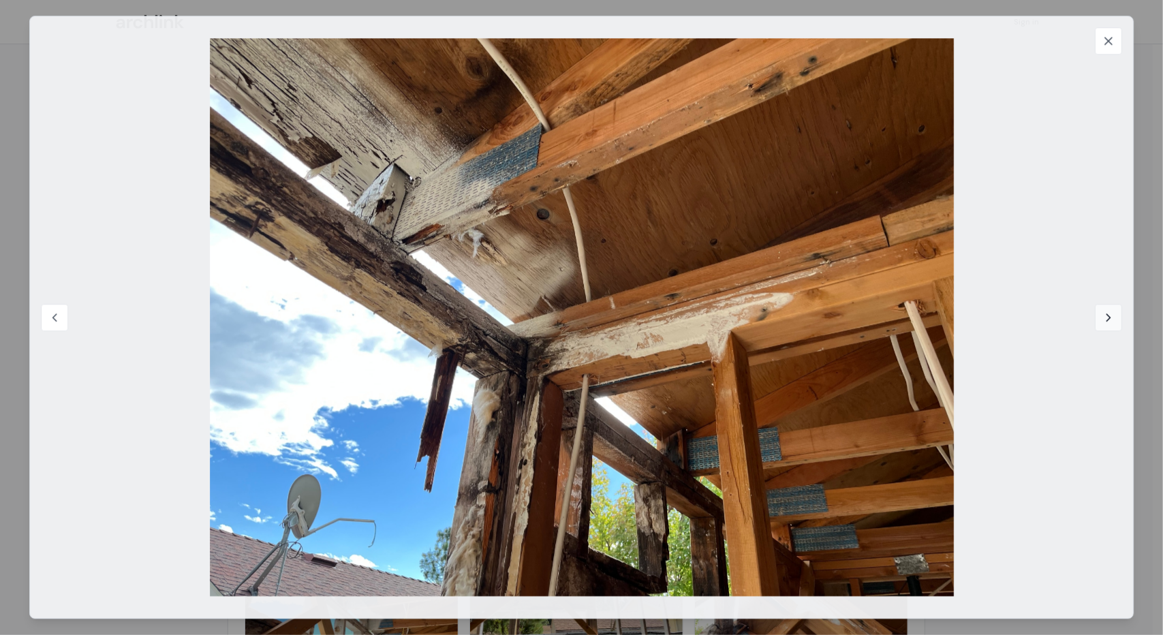
click at [1104, 316] on icon at bounding box center [1109, 318] width 14 height 14
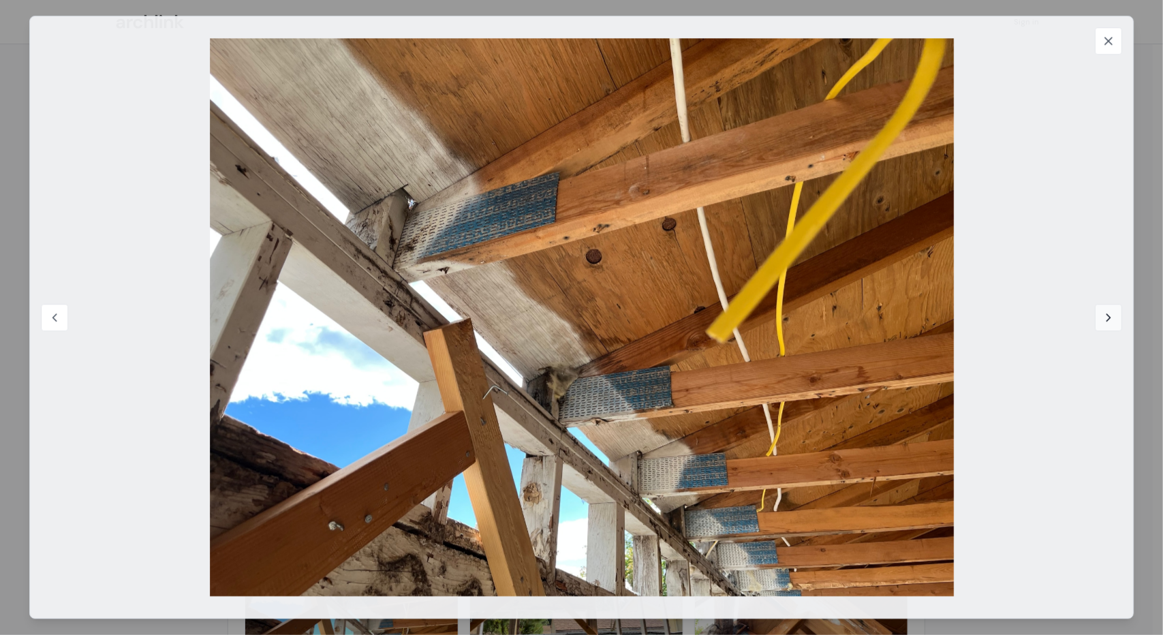
click at [1109, 318] on icon at bounding box center [1109, 318] width 14 height 14
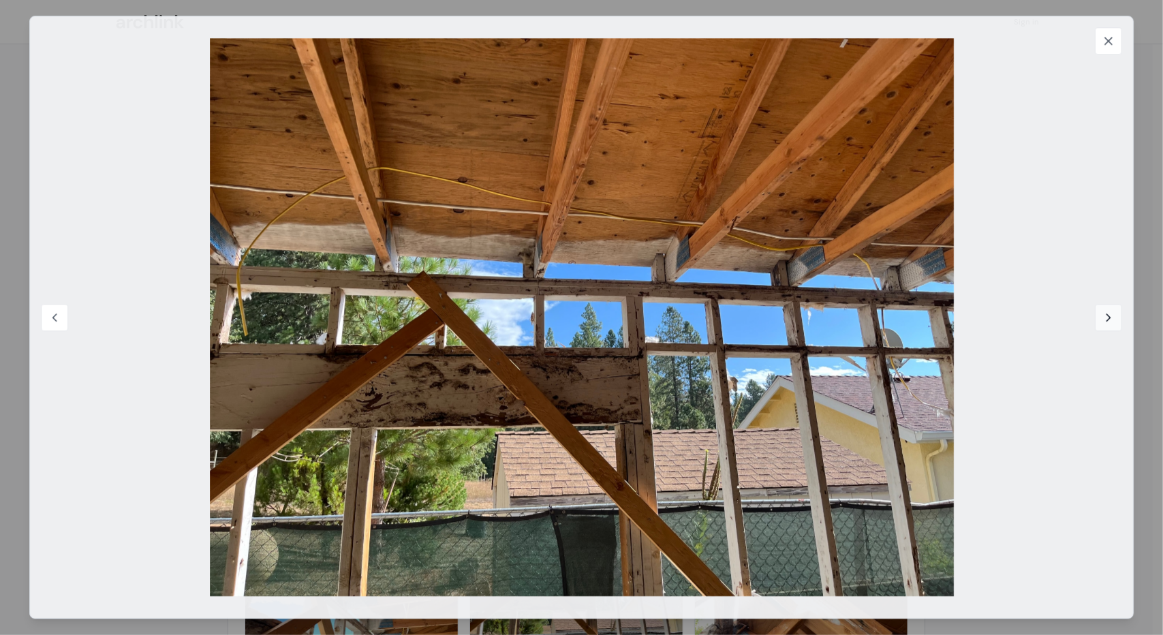
click at [1108, 316] on icon at bounding box center [1109, 318] width 14 height 14
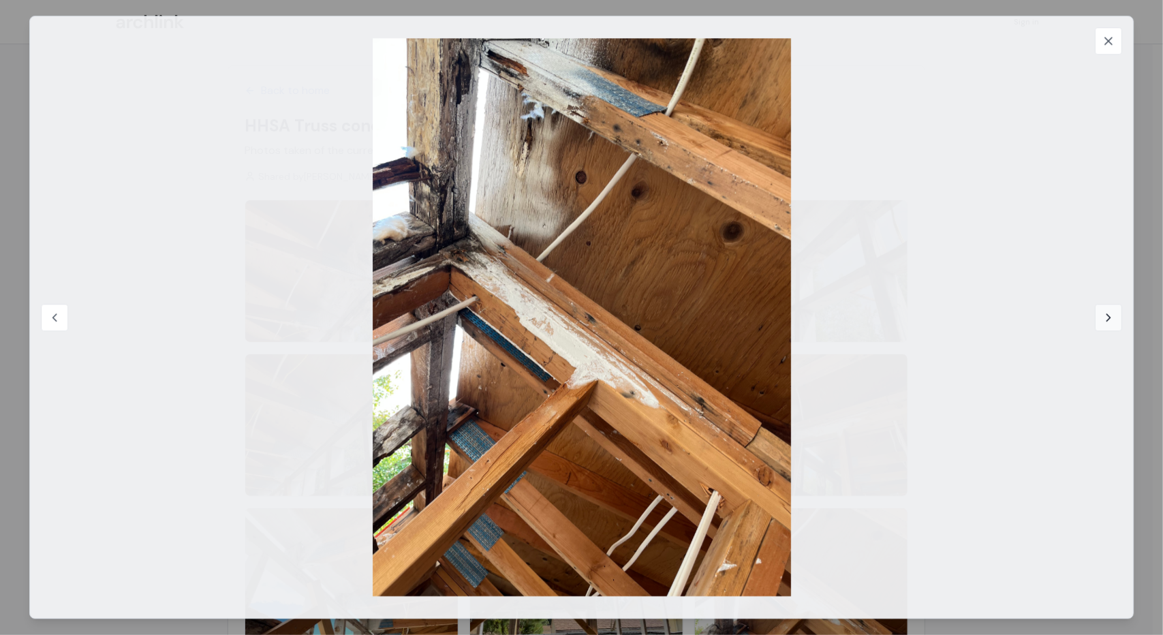
click at [1109, 316] on icon at bounding box center [1109, 318] width 14 height 14
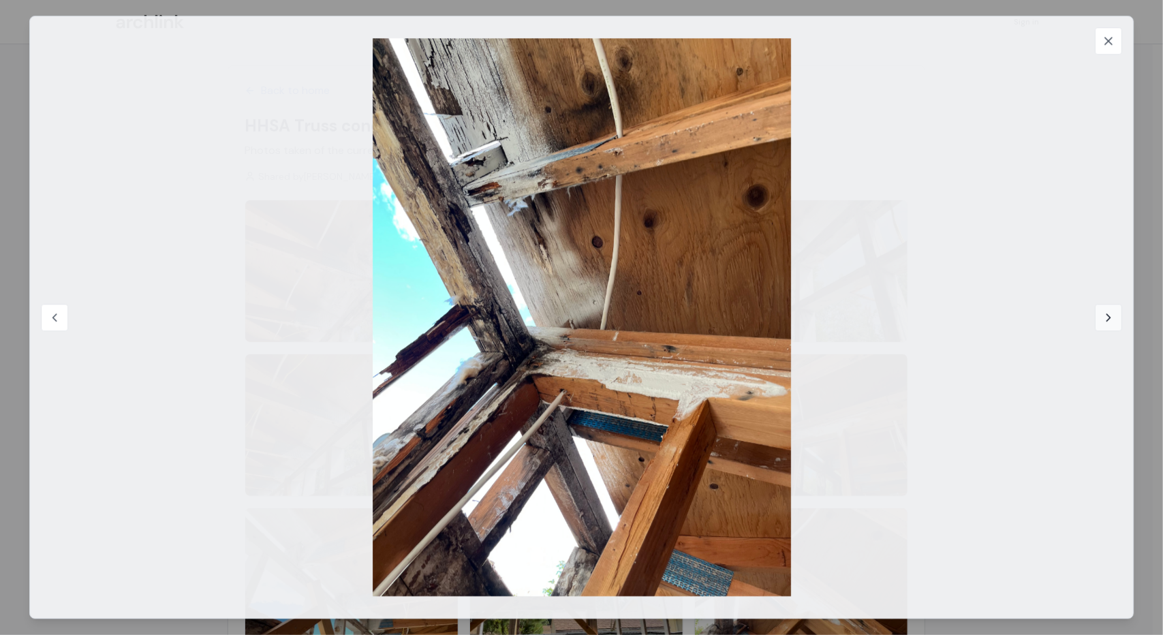
click at [1109, 316] on icon at bounding box center [1109, 318] width 14 height 14
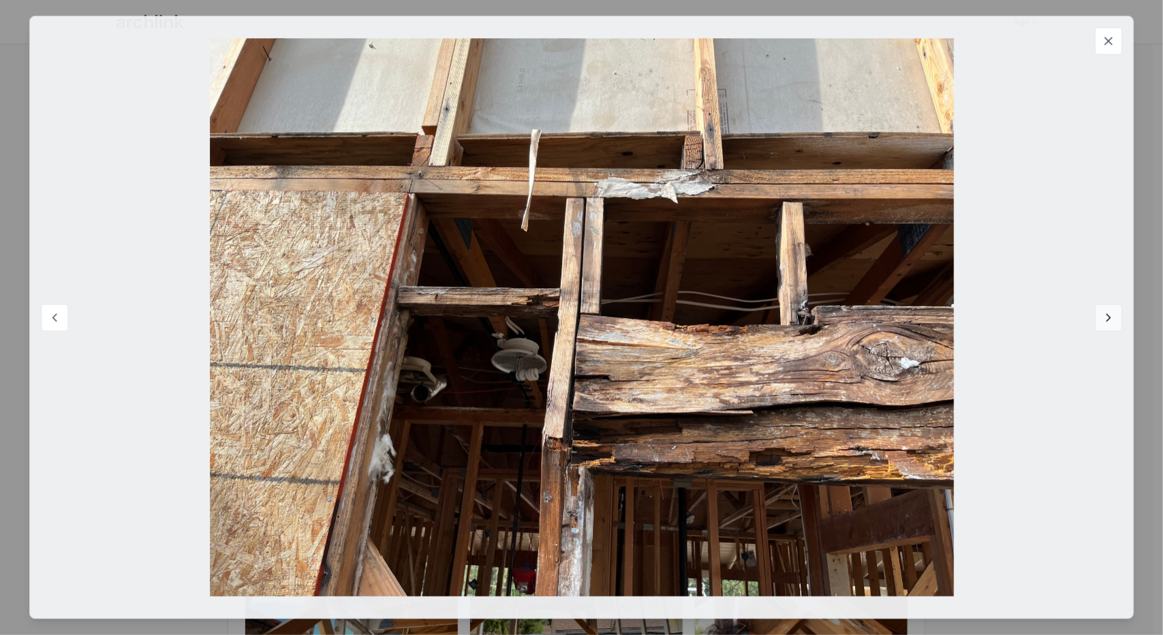
click at [1105, 315] on icon at bounding box center [1109, 318] width 14 height 14
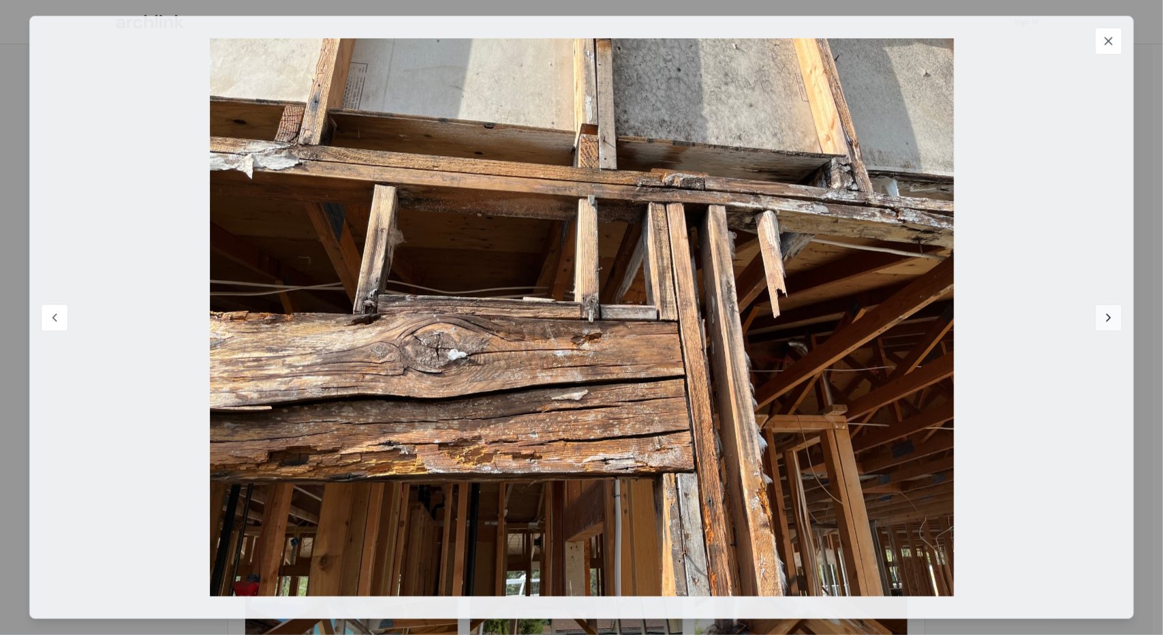
click at [1109, 317] on icon at bounding box center [1109, 318] width 14 height 14
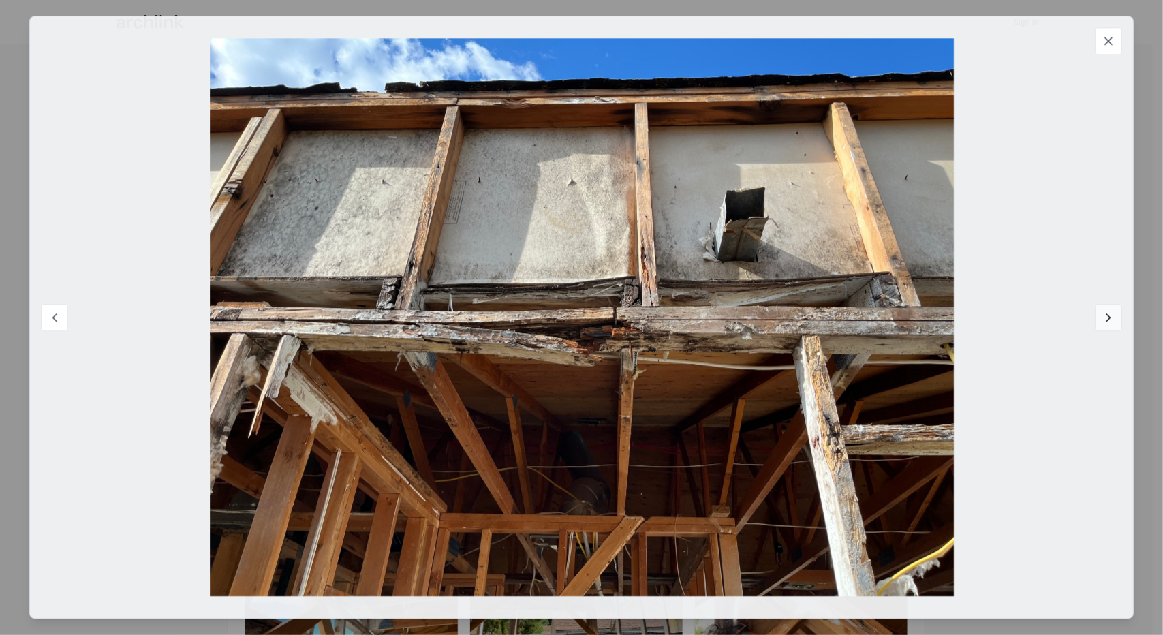
click at [1108, 315] on icon at bounding box center [1108, 317] width 3 height 7
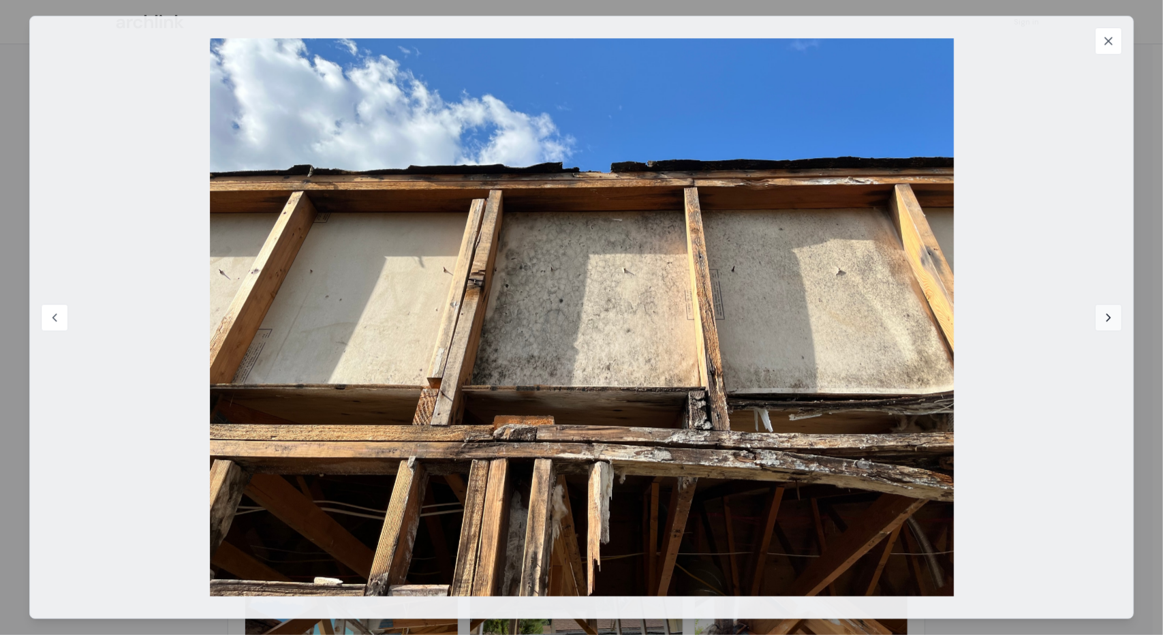
click at [1108, 315] on icon at bounding box center [1108, 317] width 3 height 7
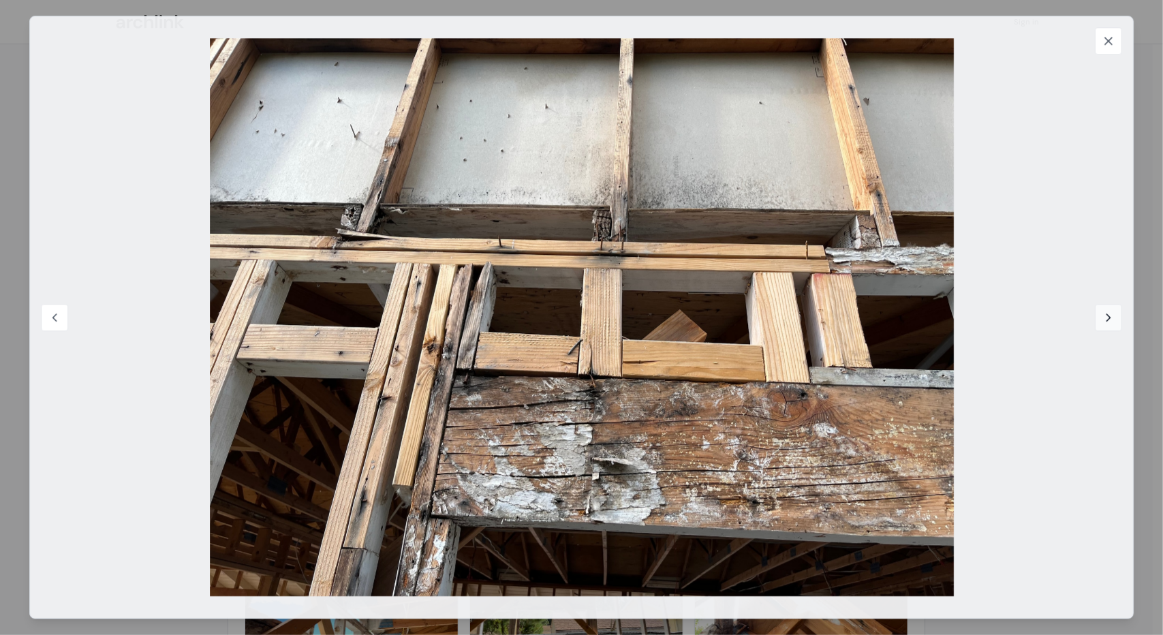
click at [1109, 315] on icon at bounding box center [1108, 317] width 3 height 7
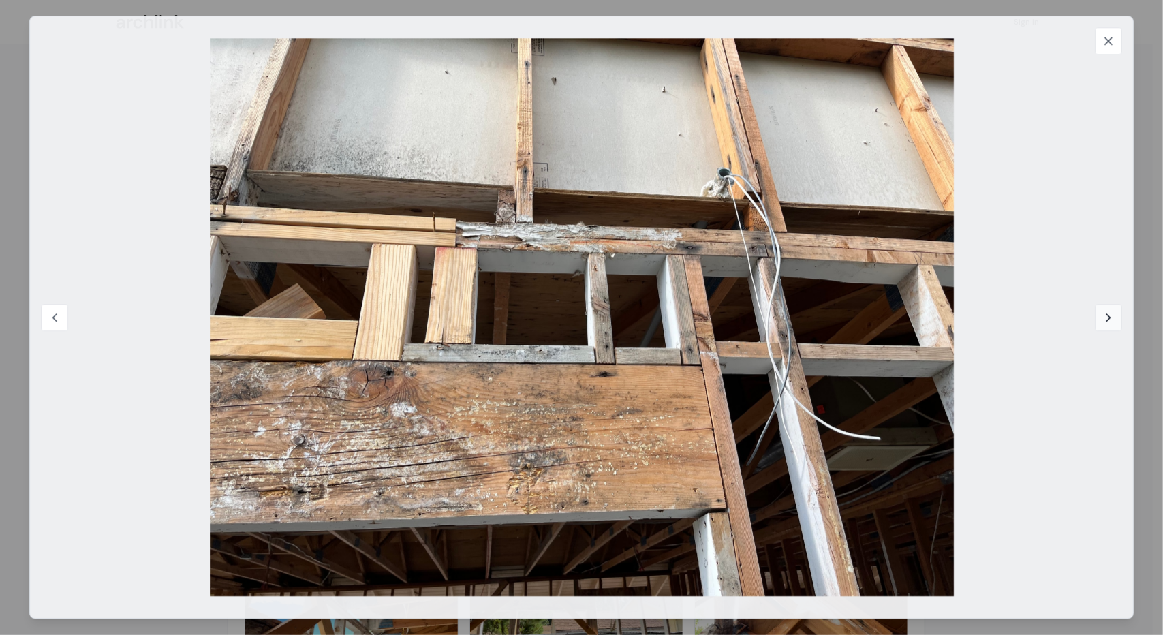
click at [1109, 316] on icon at bounding box center [1109, 318] width 14 height 14
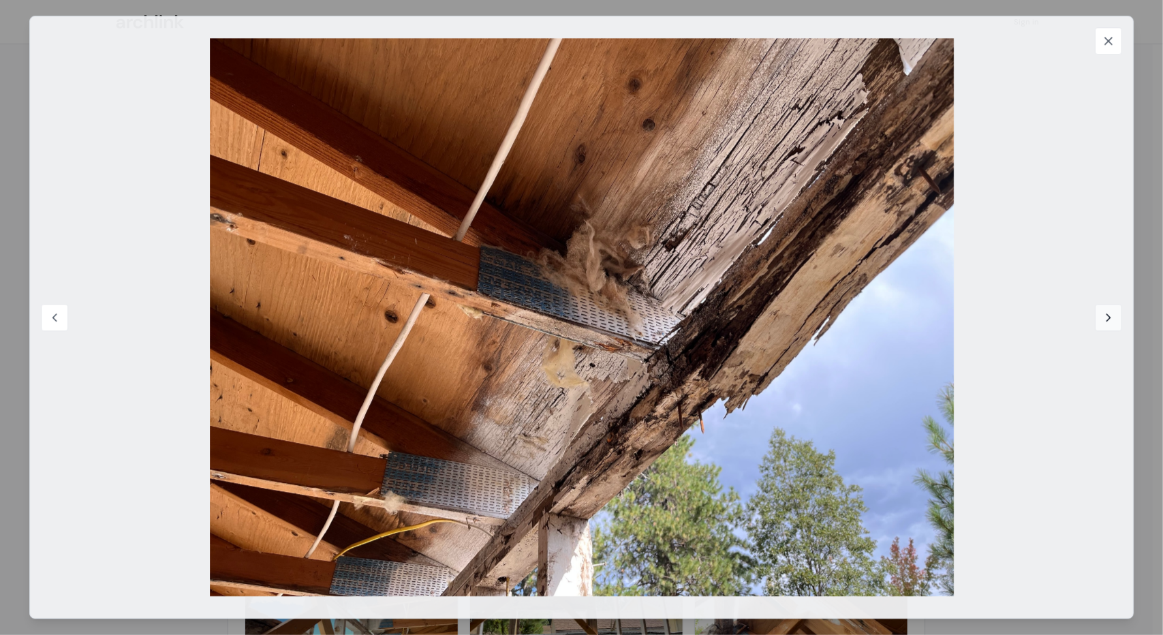
click at [1108, 315] on icon at bounding box center [1108, 317] width 3 height 7
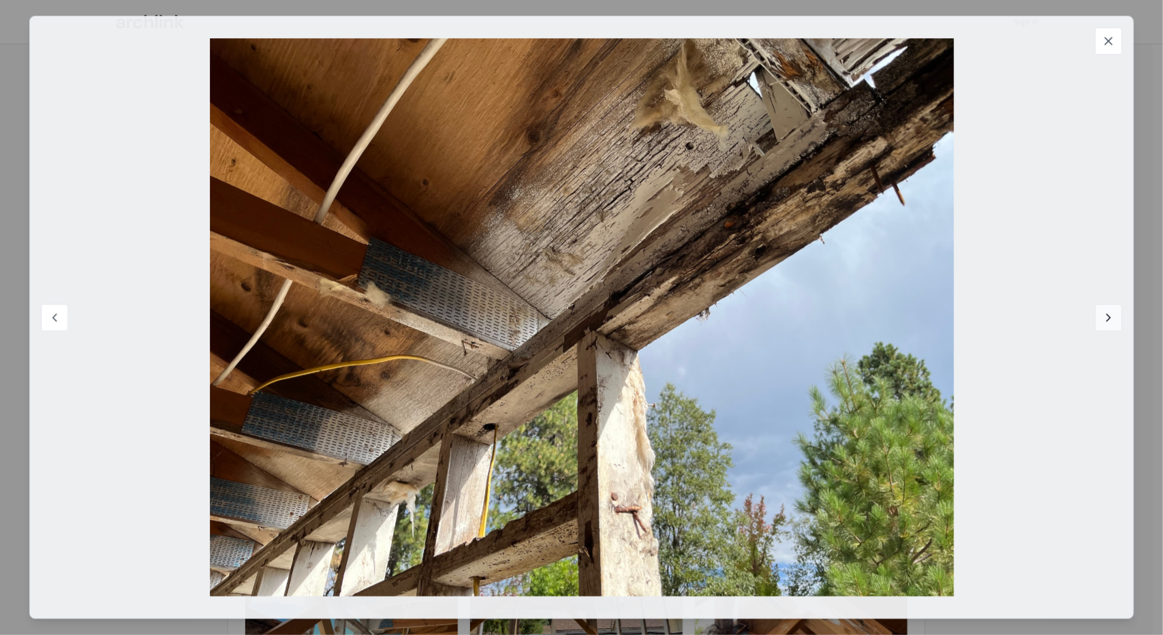
click at [1109, 317] on icon at bounding box center [1109, 318] width 14 height 14
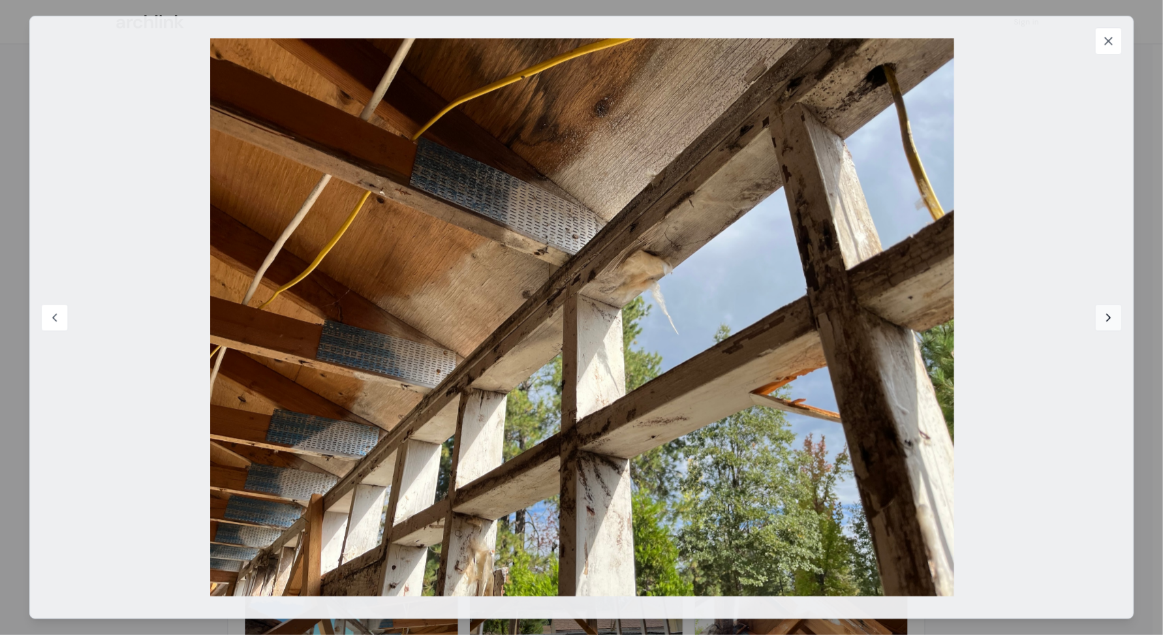
click at [1109, 317] on icon at bounding box center [1109, 318] width 14 height 14
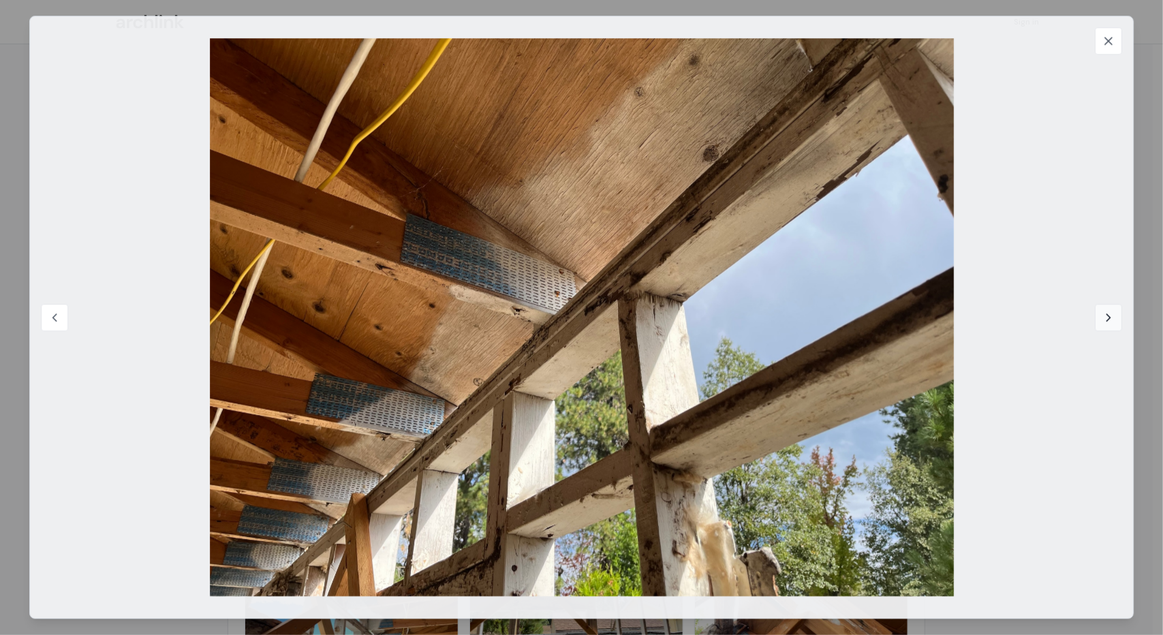
click at [1109, 317] on icon at bounding box center [1109, 318] width 14 height 14
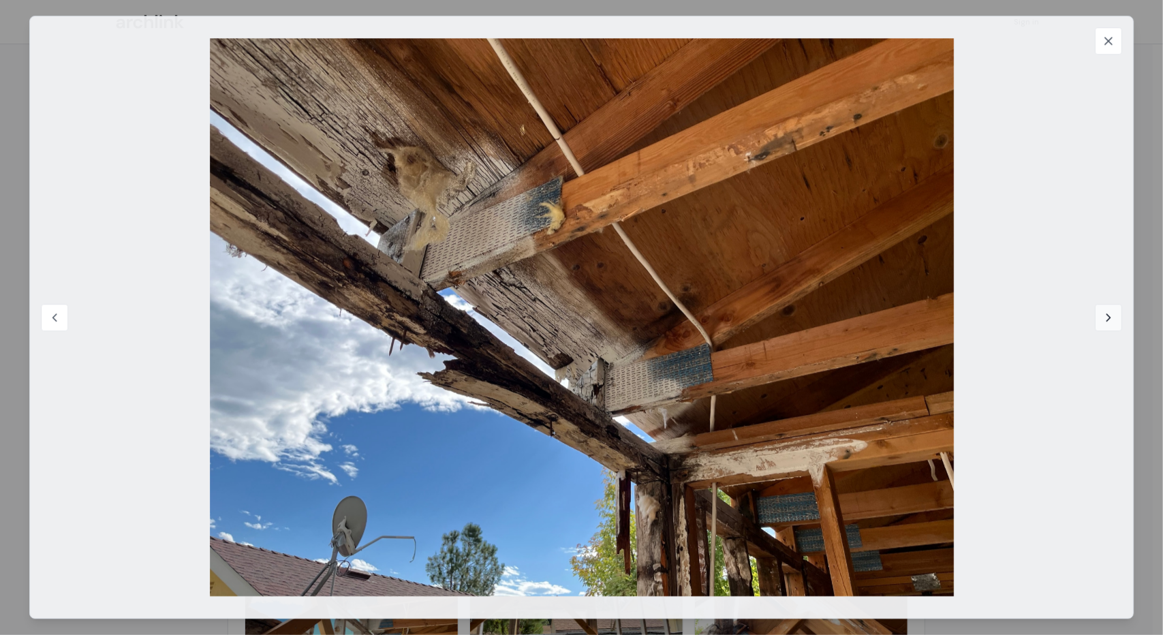
click at [1108, 316] on icon at bounding box center [1109, 318] width 14 height 14
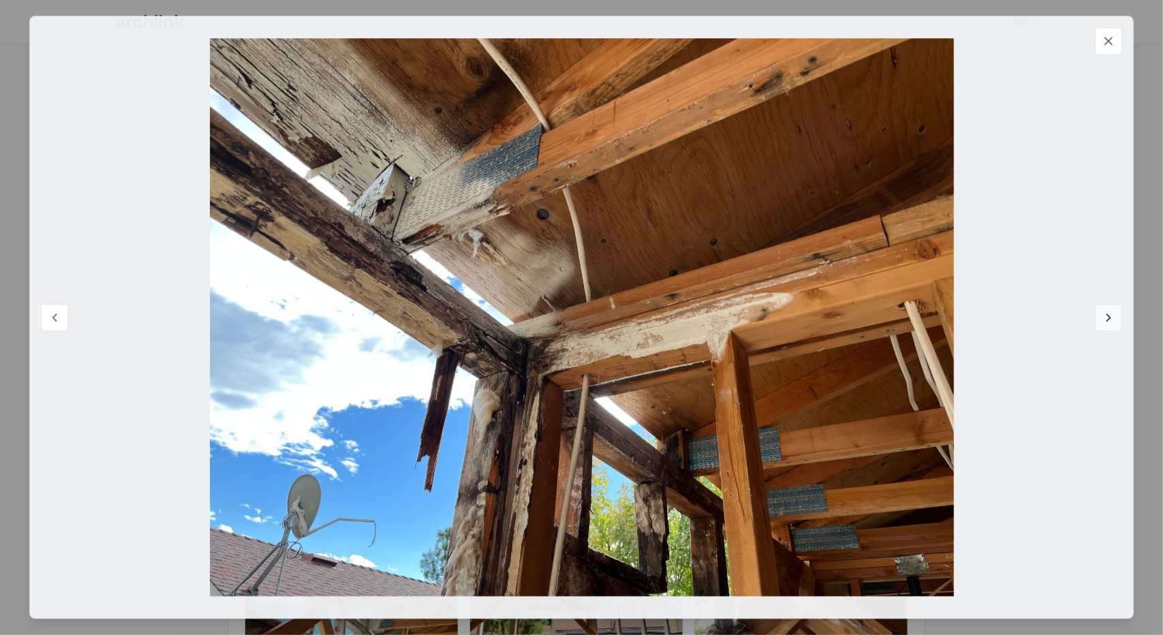
click at [1108, 318] on icon at bounding box center [1109, 318] width 14 height 14
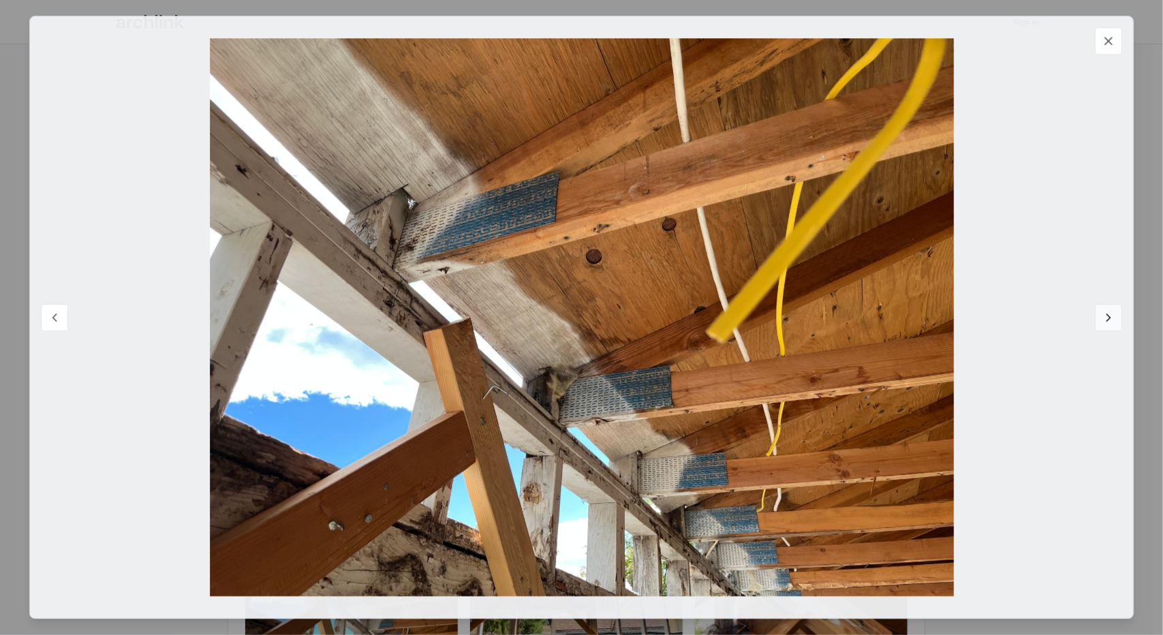
click at [1105, 320] on icon at bounding box center [1109, 318] width 14 height 14
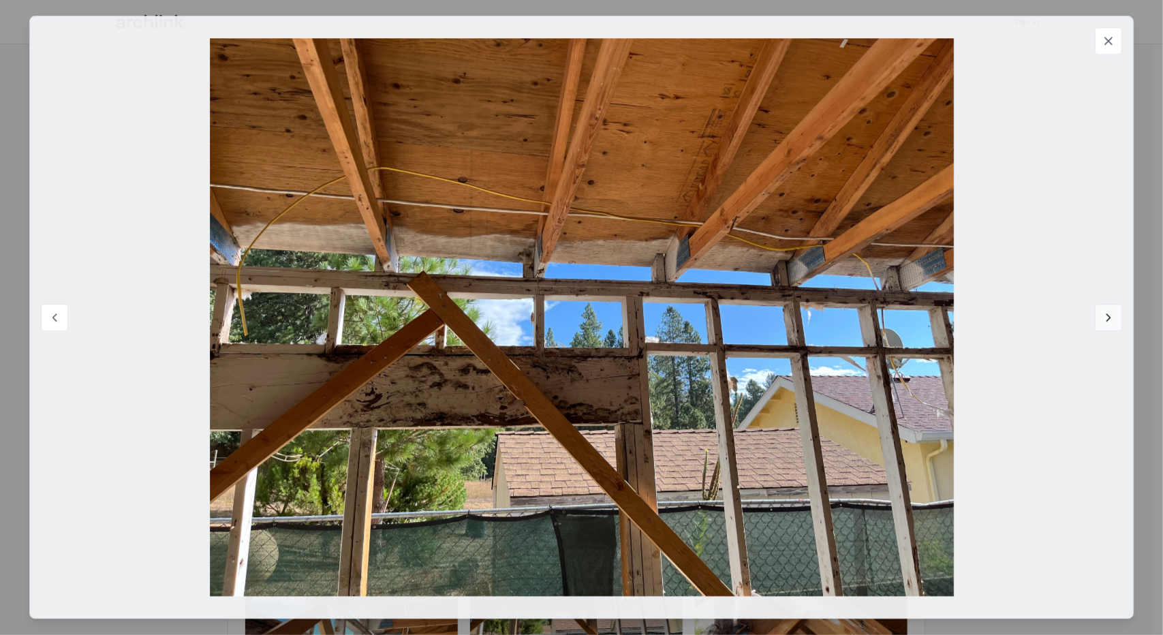
click at [1105, 320] on icon at bounding box center [1109, 318] width 14 height 14
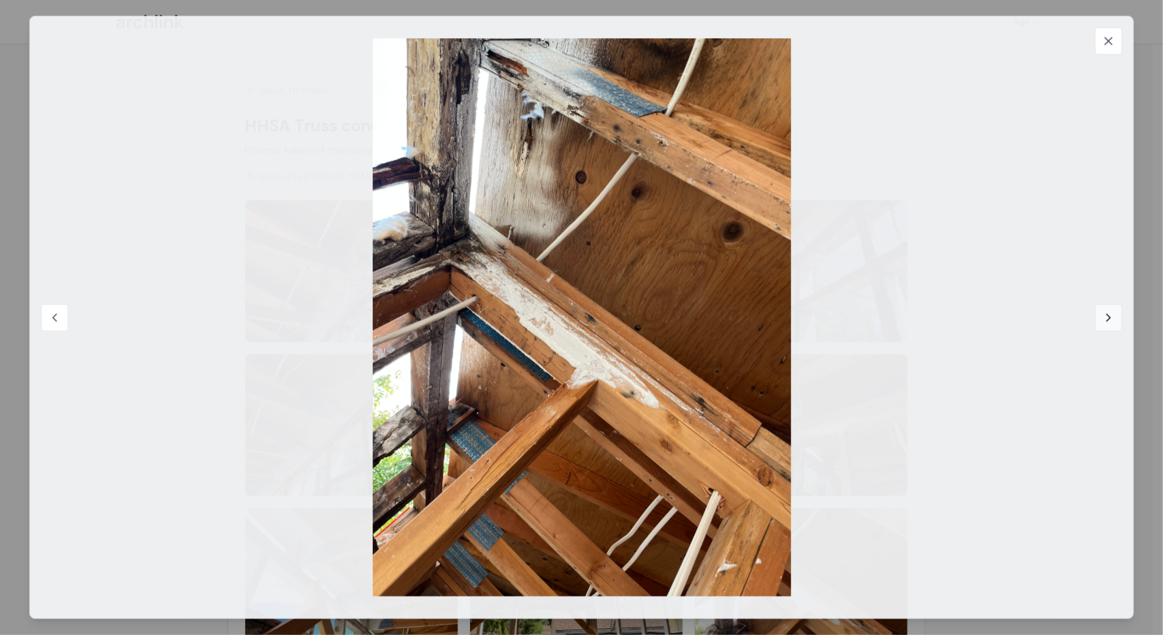
click at [1105, 320] on icon at bounding box center [1109, 318] width 14 height 14
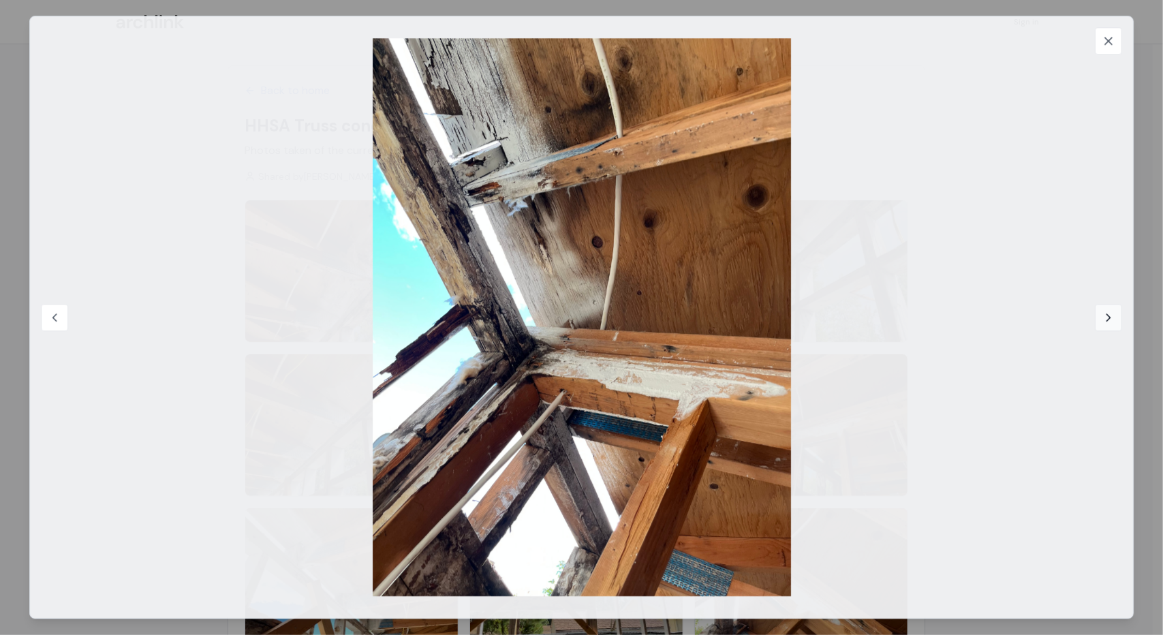
click at [1105, 321] on icon at bounding box center [1109, 318] width 14 height 14
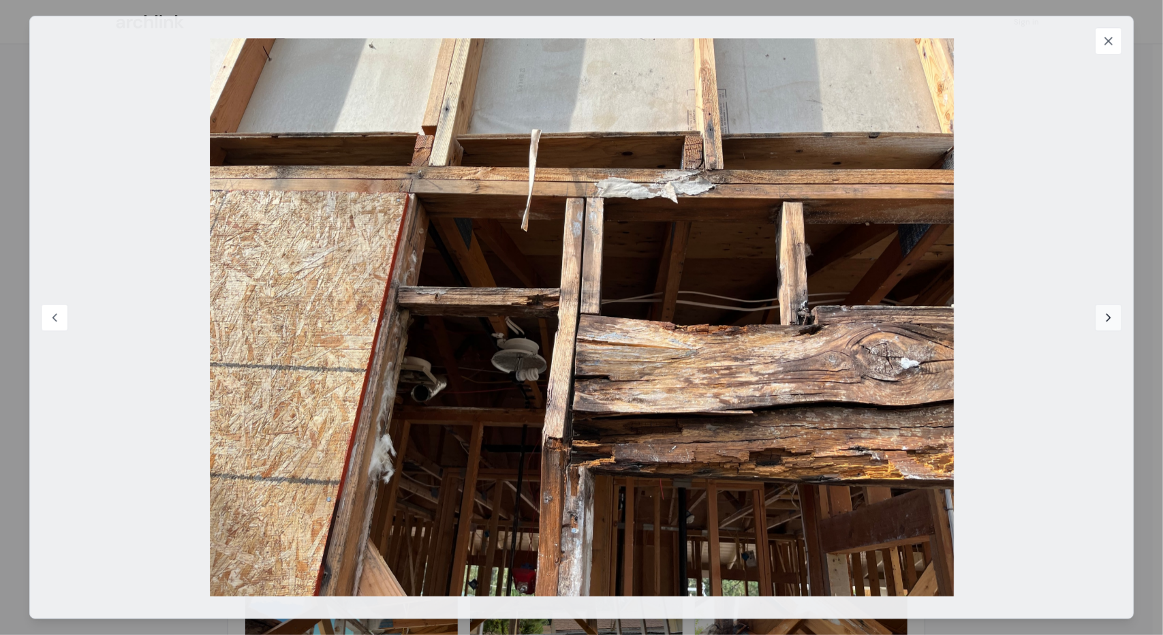
click at [1105, 317] on icon at bounding box center [1109, 318] width 14 height 14
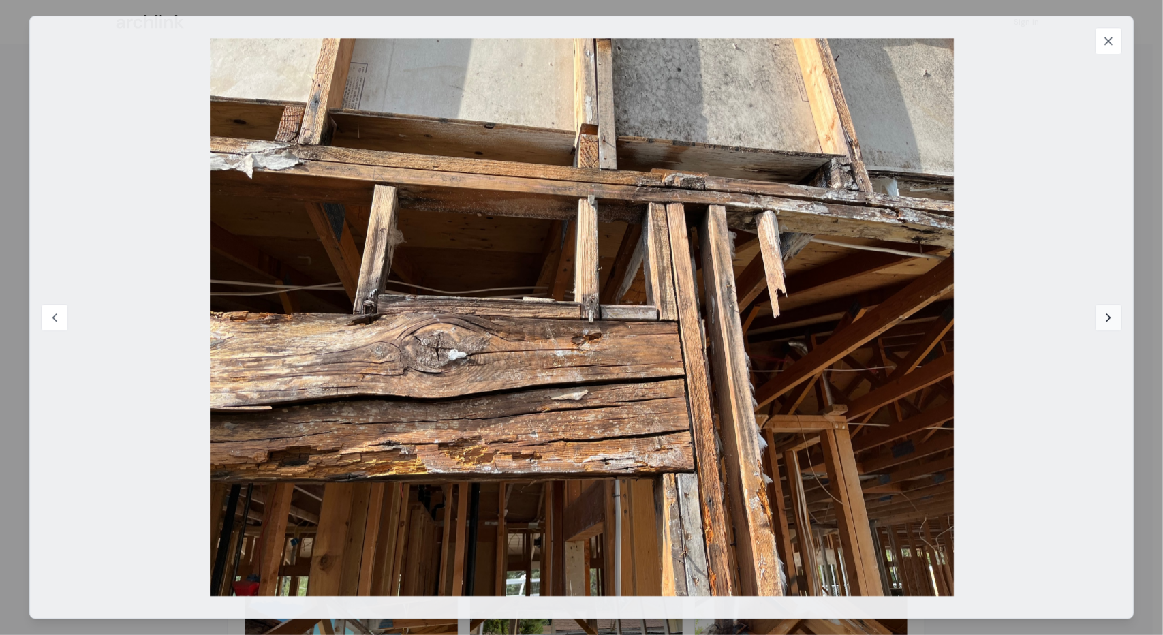
click at [1105, 316] on icon at bounding box center [1109, 318] width 14 height 14
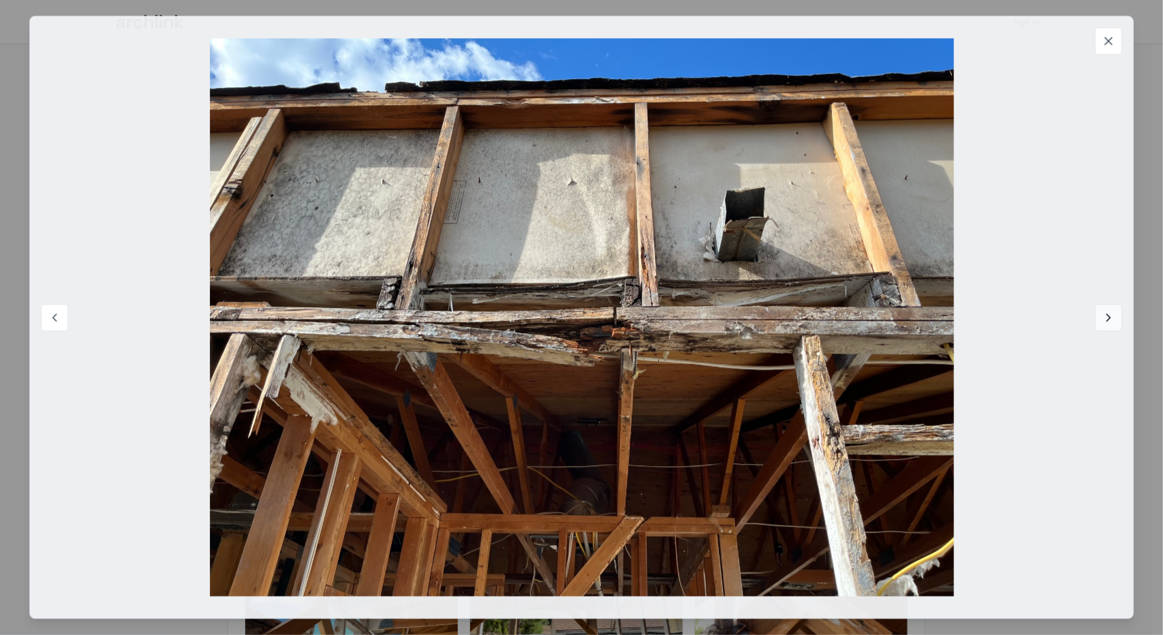
click at [1104, 315] on icon at bounding box center [1109, 318] width 14 height 14
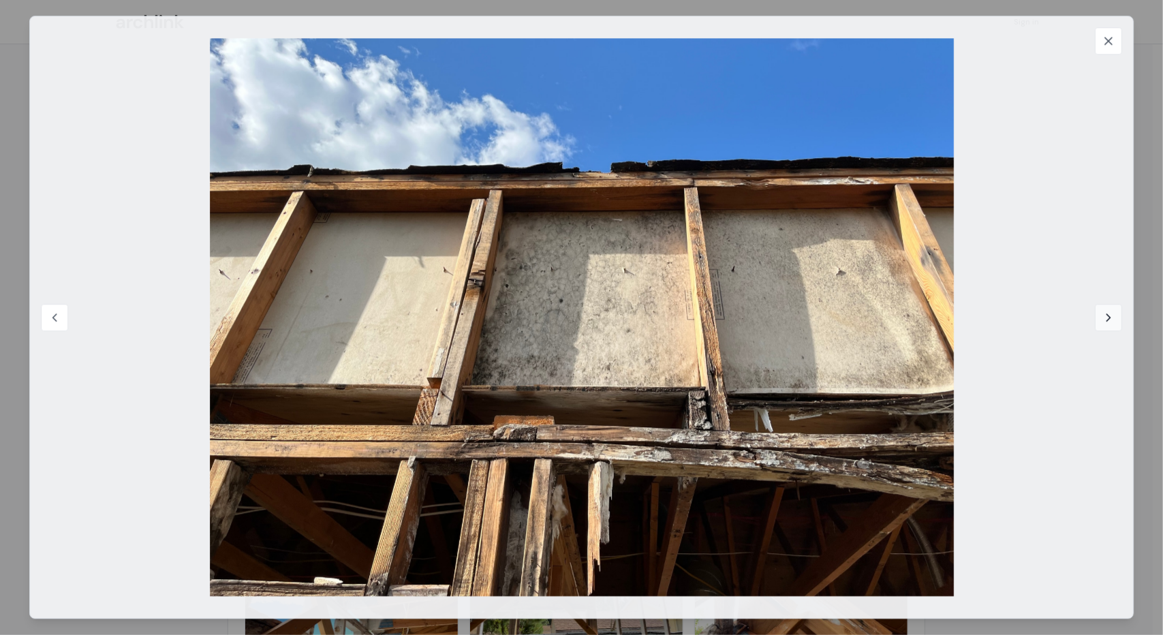
click at [1108, 317] on icon at bounding box center [1109, 318] width 14 height 14
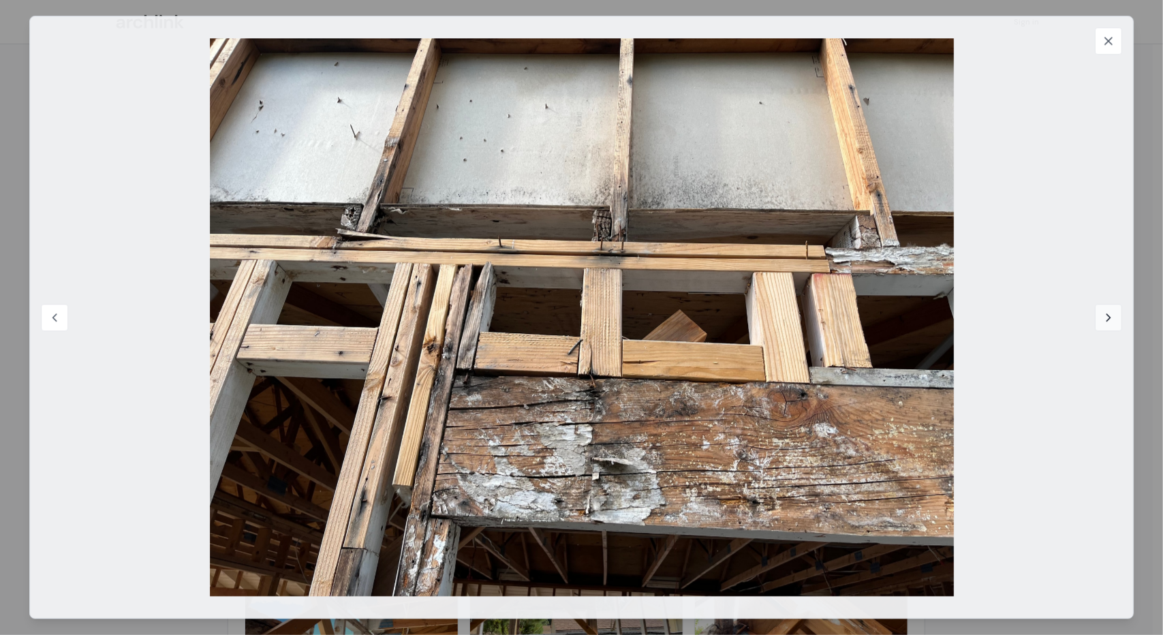
click at [1107, 315] on icon at bounding box center [1109, 318] width 14 height 14
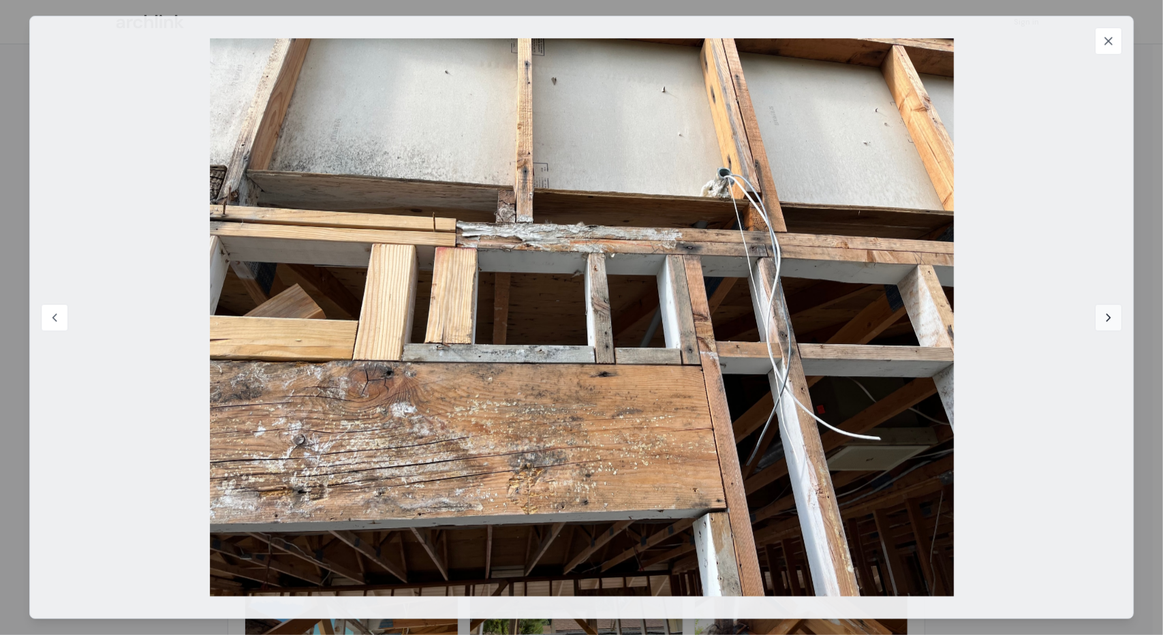
click at [1107, 317] on icon at bounding box center [1109, 318] width 14 height 14
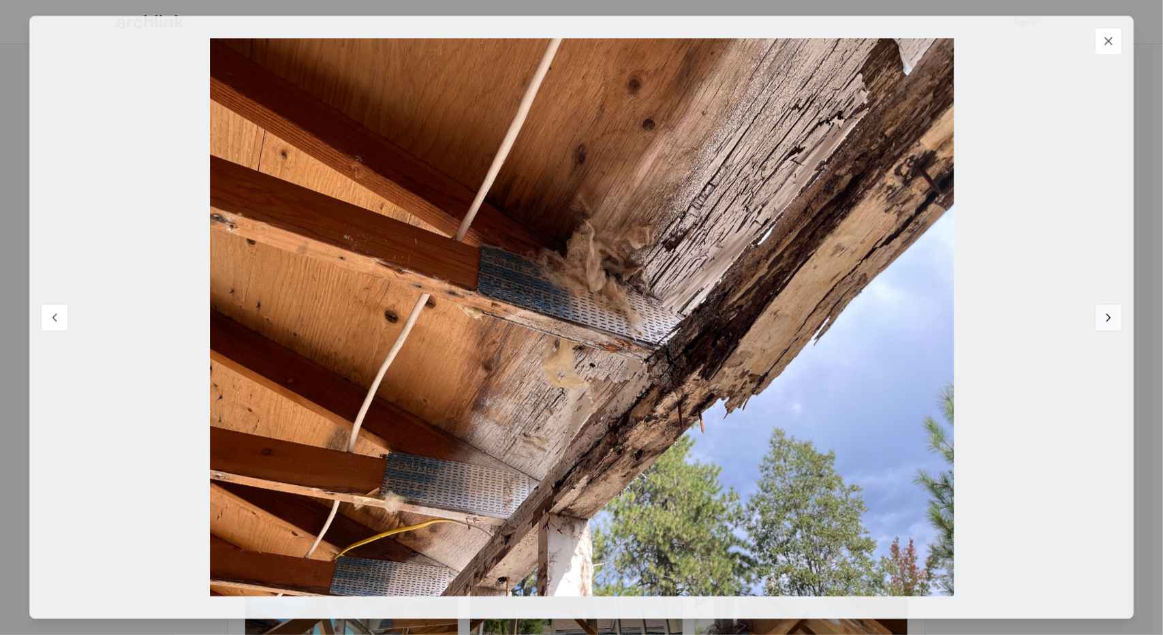
click at [1105, 315] on icon at bounding box center [1109, 318] width 14 height 14
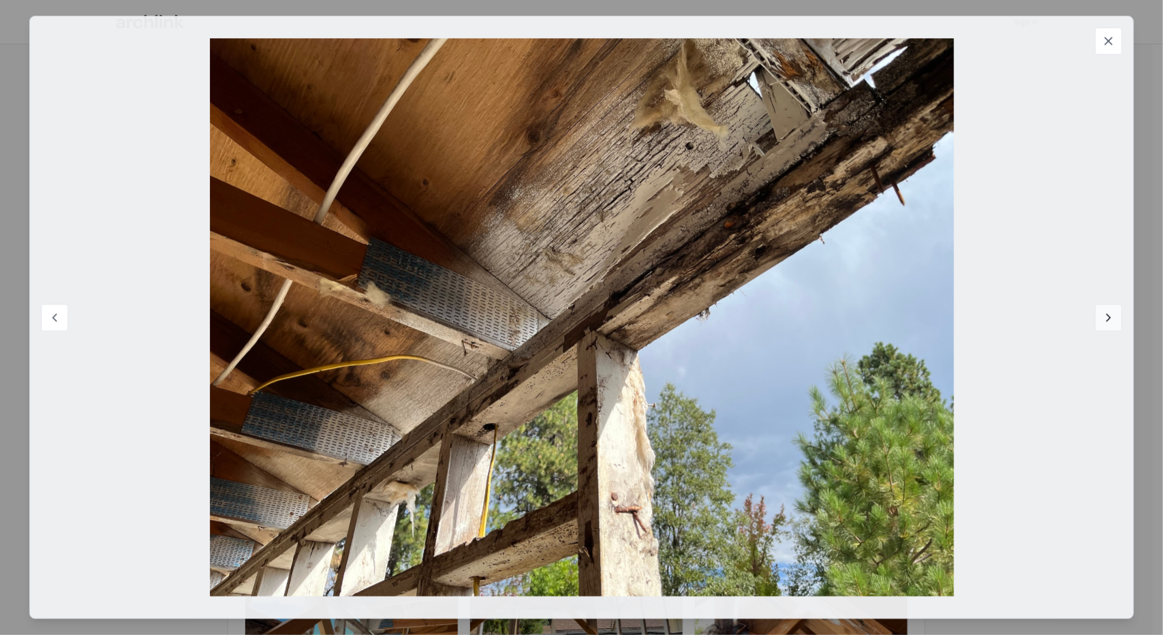
click at [1105, 317] on icon at bounding box center [1109, 318] width 14 height 14
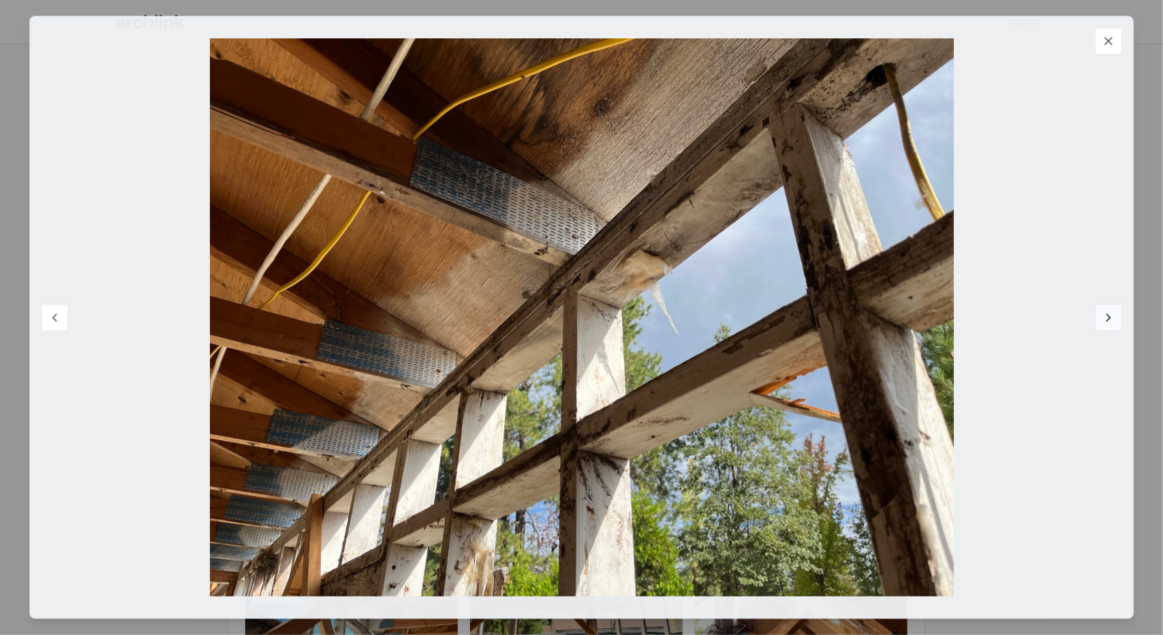
click at [1109, 317] on icon at bounding box center [1109, 318] width 14 height 14
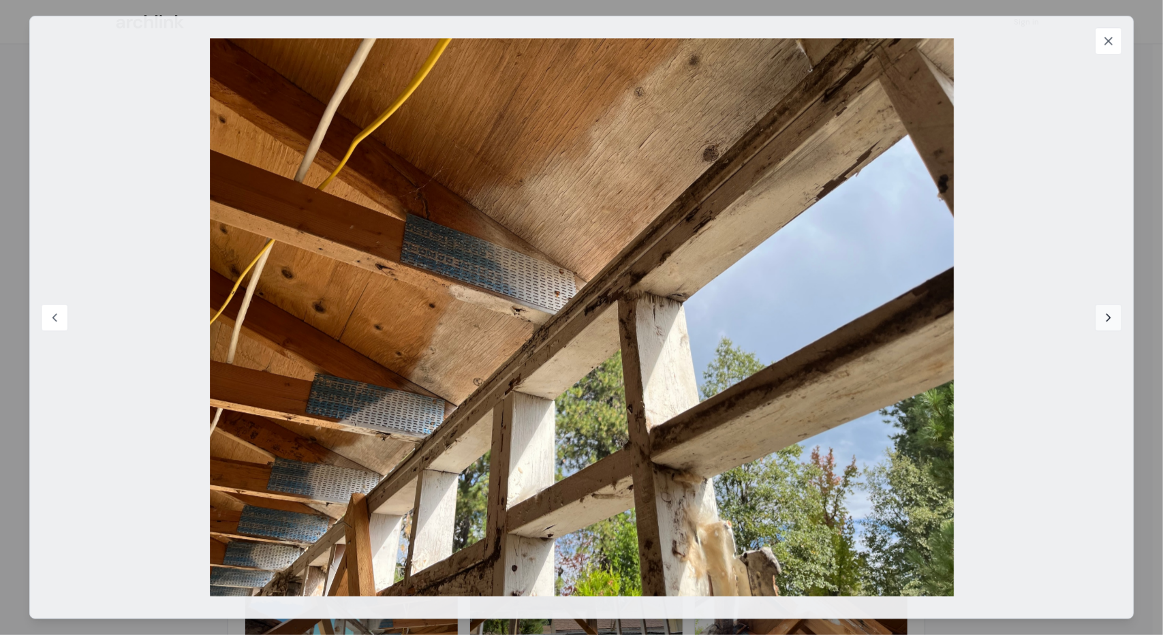
click at [1102, 320] on icon at bounding box center [1109, 318] width 14 height 14
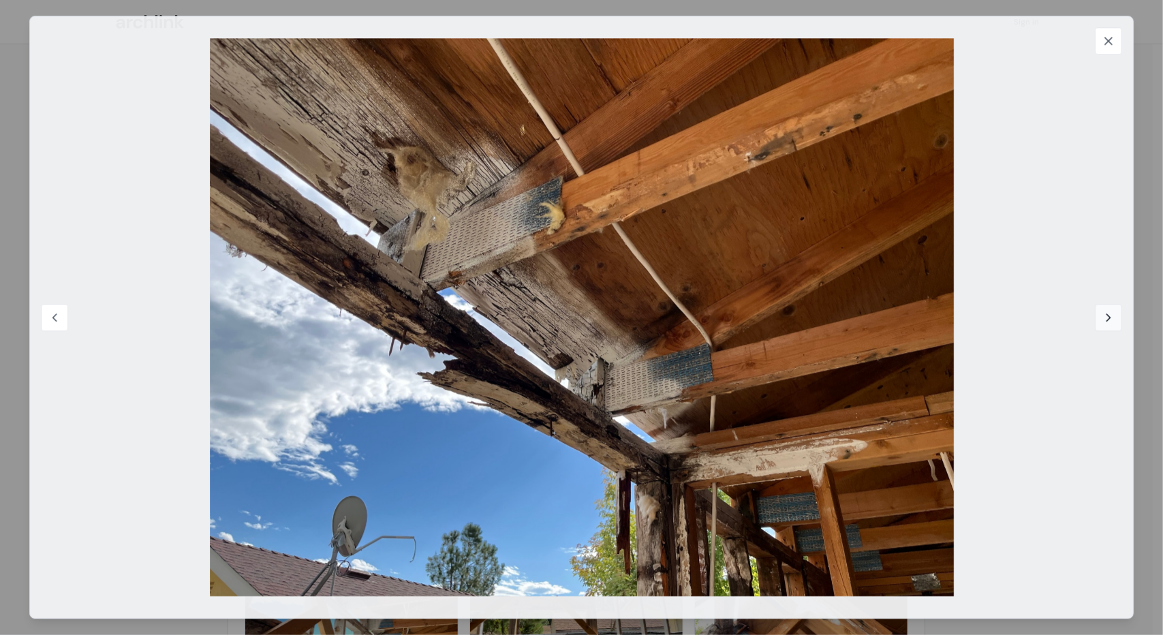
click at [1104, 320] on icon at bounding box center [1109, 318] width 14 height 14
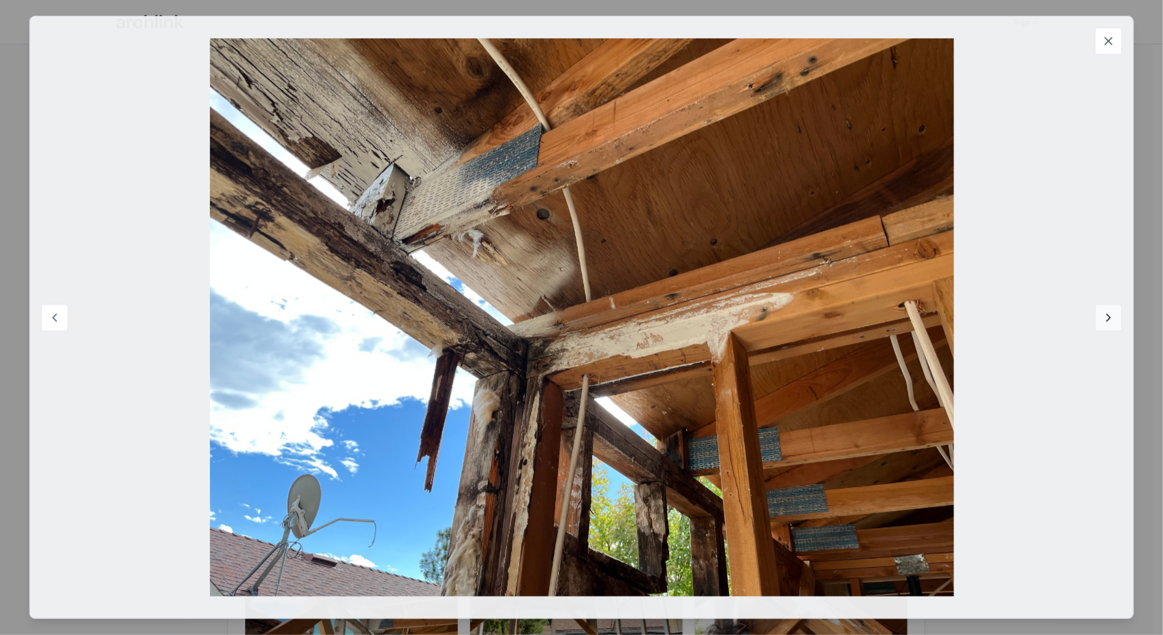
click at [1104, 320] on icon at bounding box center [1109, 318] width 14 height 14
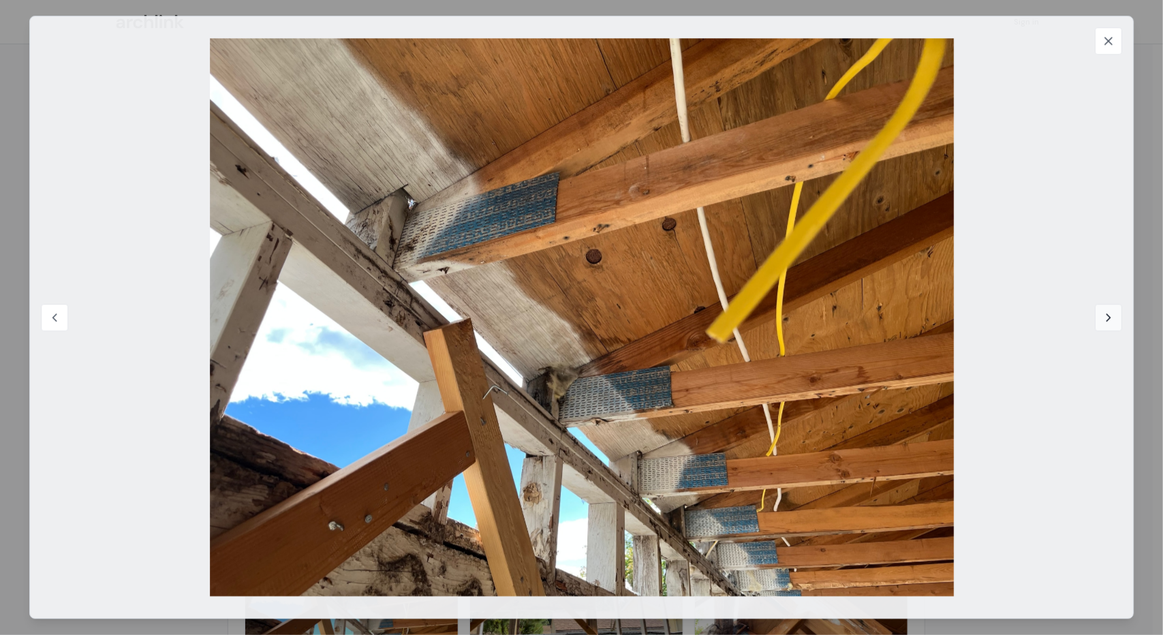
click at [1105, 320] on icon at bounding box center [1109, 318] width 14 height 14
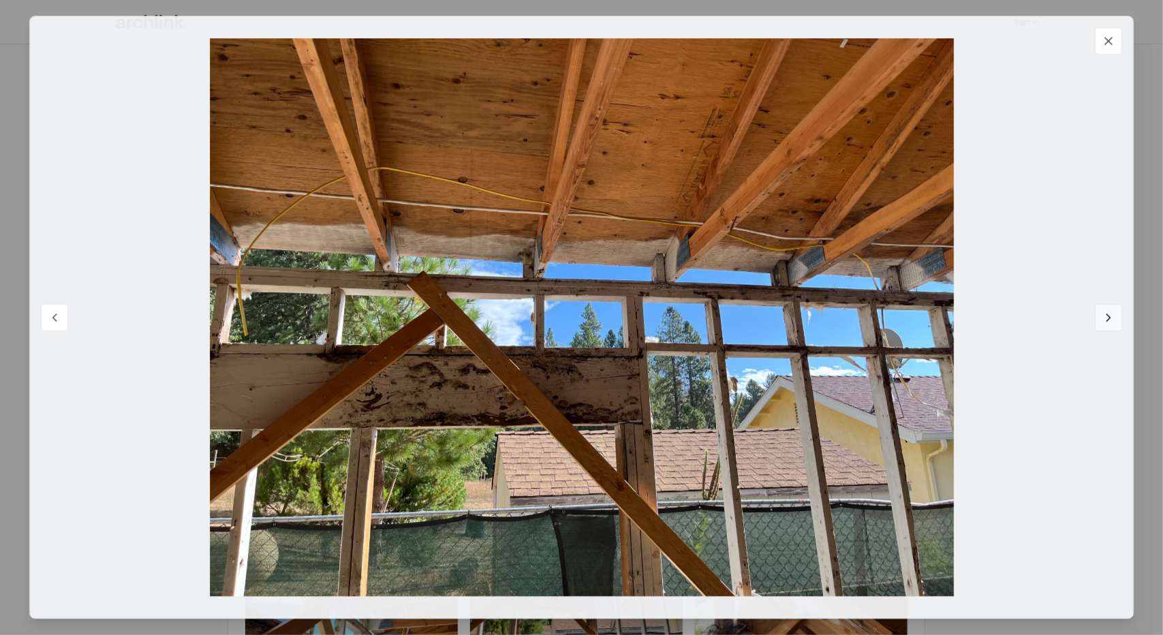
click at [1105, 320] on icon at bounding box center [1109, 318] width 14 height 14
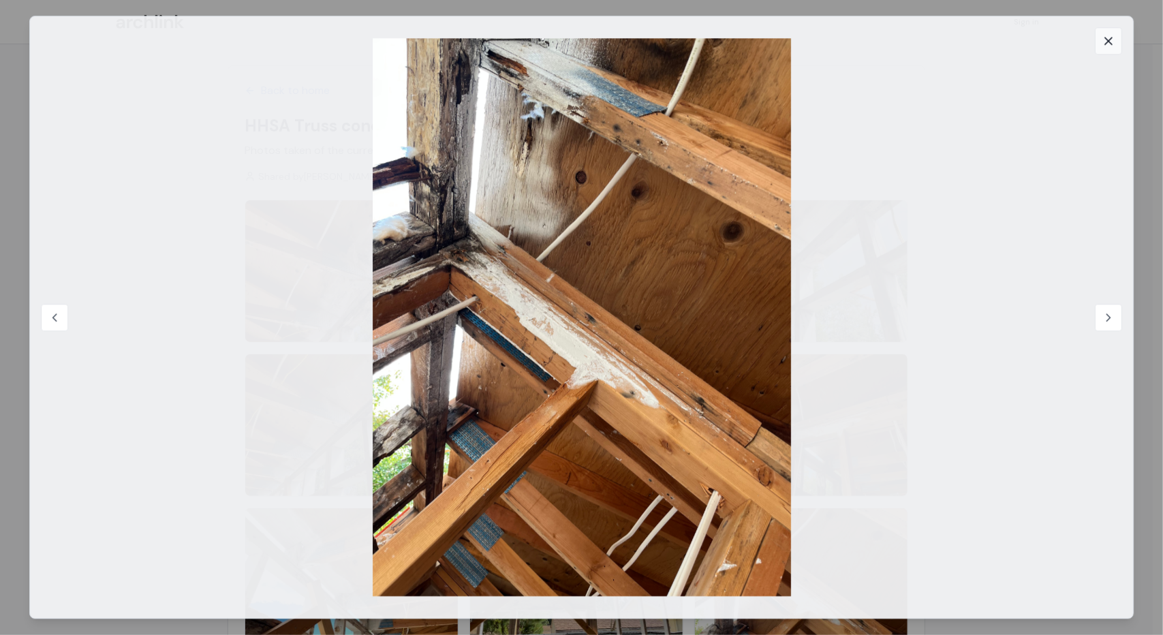
click at [1112, 37] on icon at bounding box center [1108, 40] width 7 height 7
